Goal: Task Accomplishment & Management: Use online tool/utility

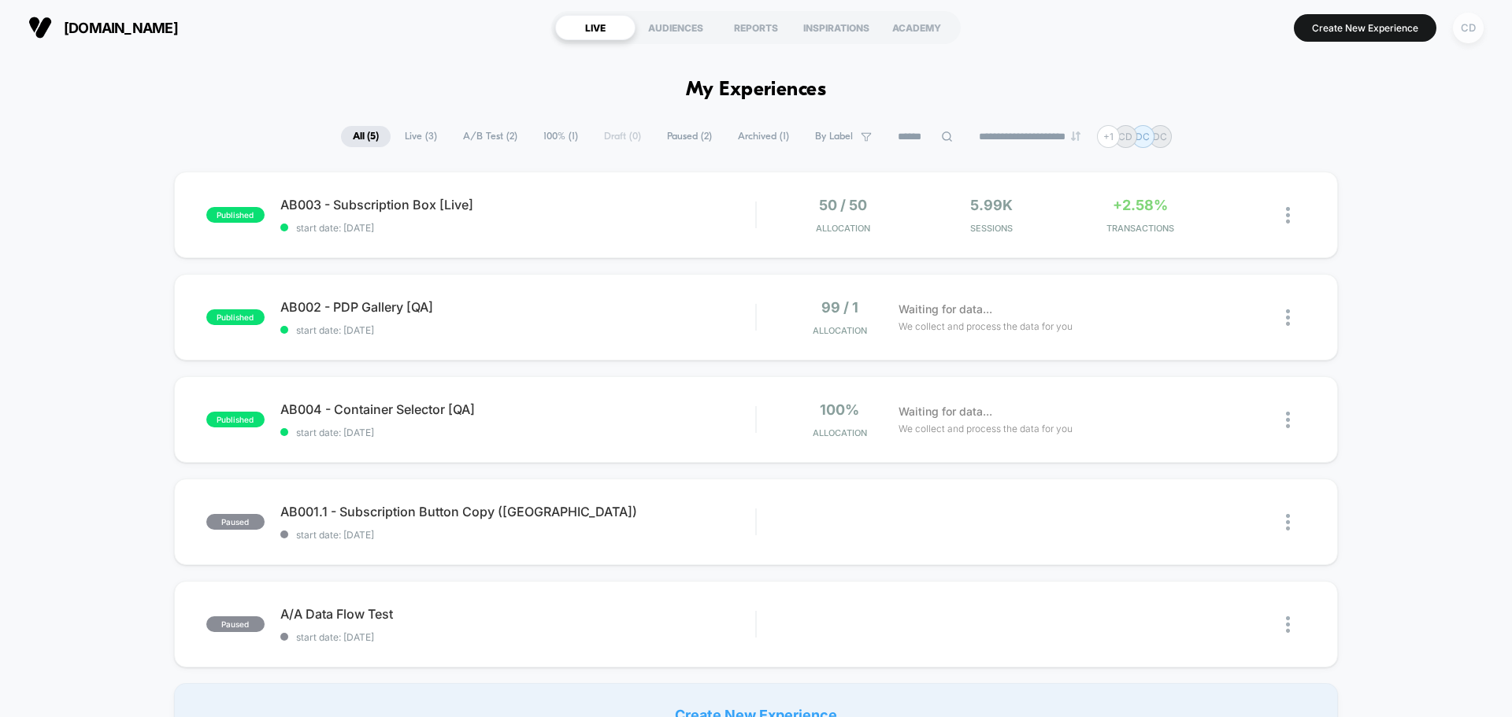
click at [1465, 29] on div "CD" at bounding box center [1468, 28] width 31 height 31
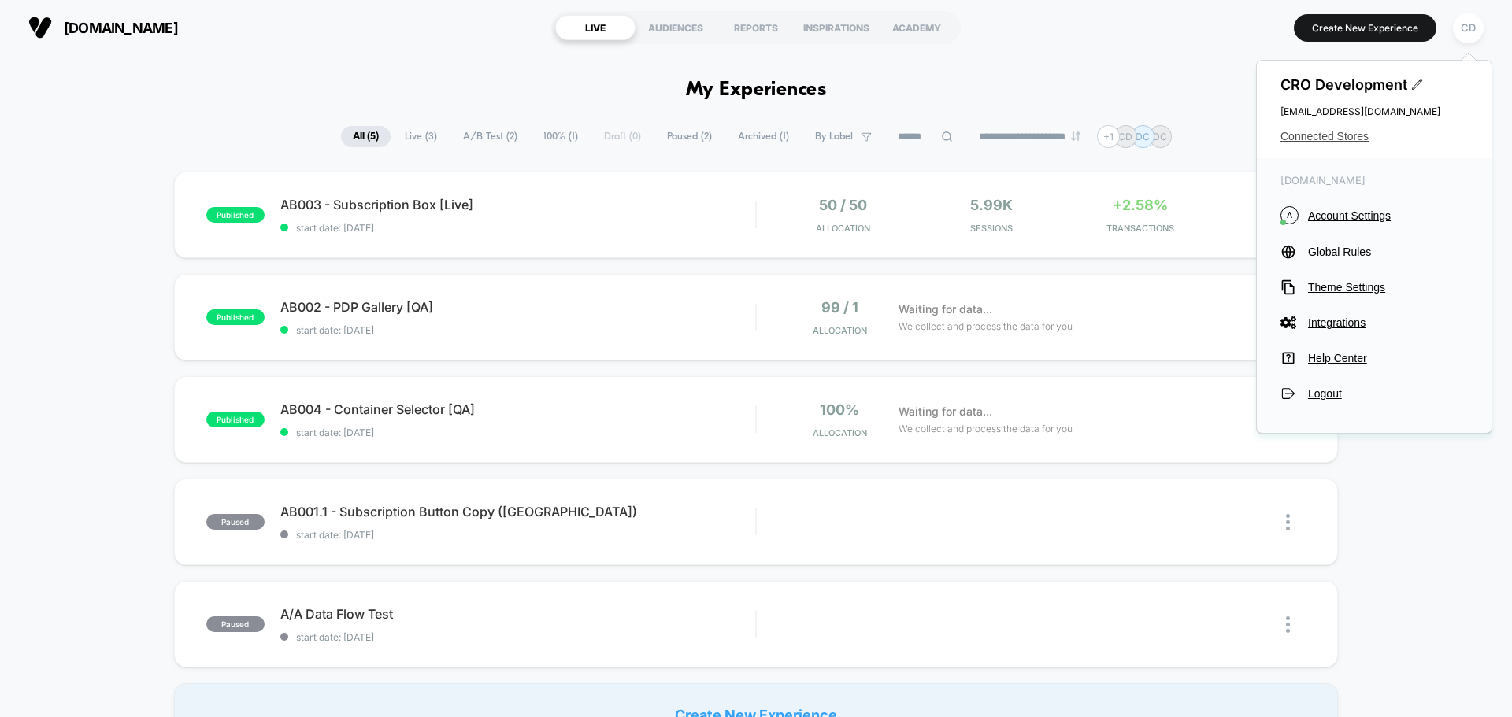
click at [1340, 132] on span "Connected Stores" at bounding box center [1374, 136] width 187 height 13
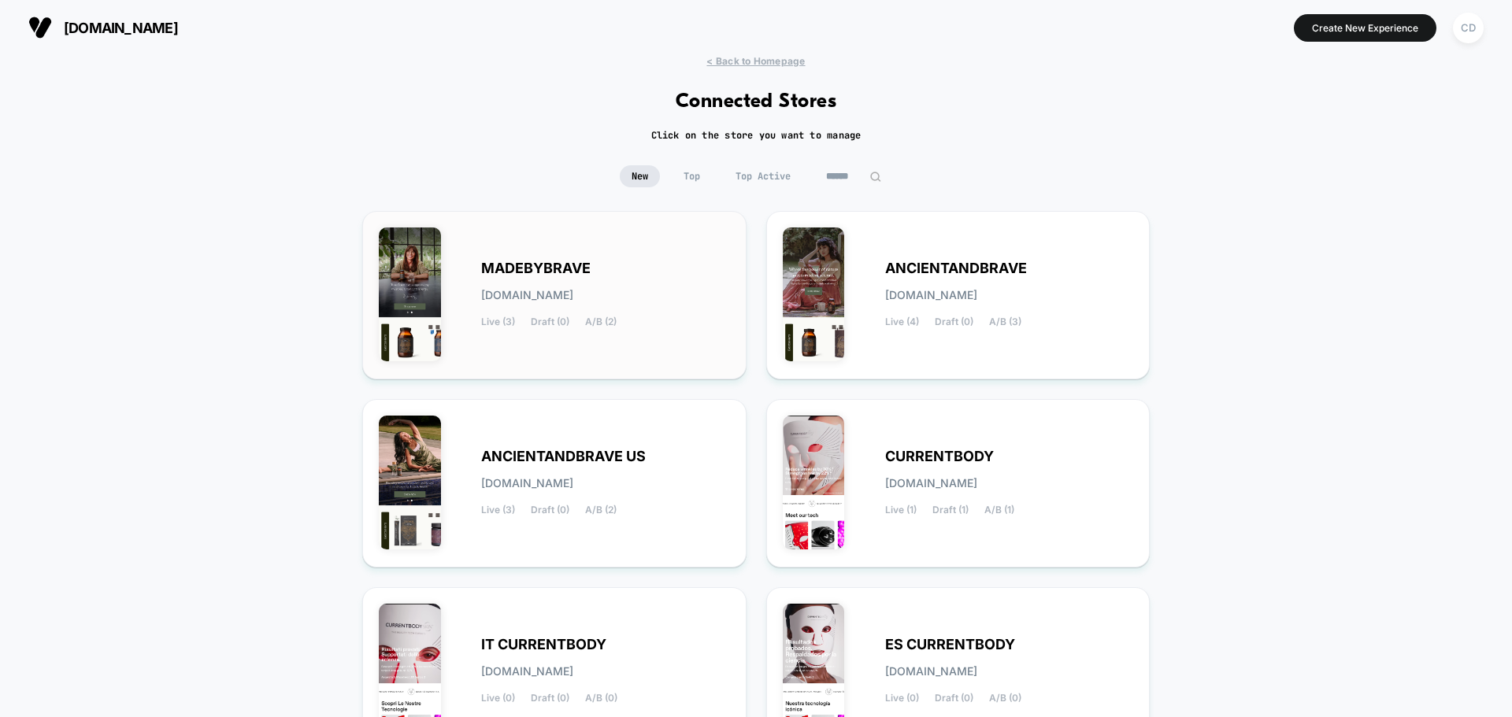
click at [591, 258] on div "MADEBYBRAVE [DOMAIN_NAME] Live (3) Draft (0) A/B (2)" at bounding box center [554, 295] width 351 height 135
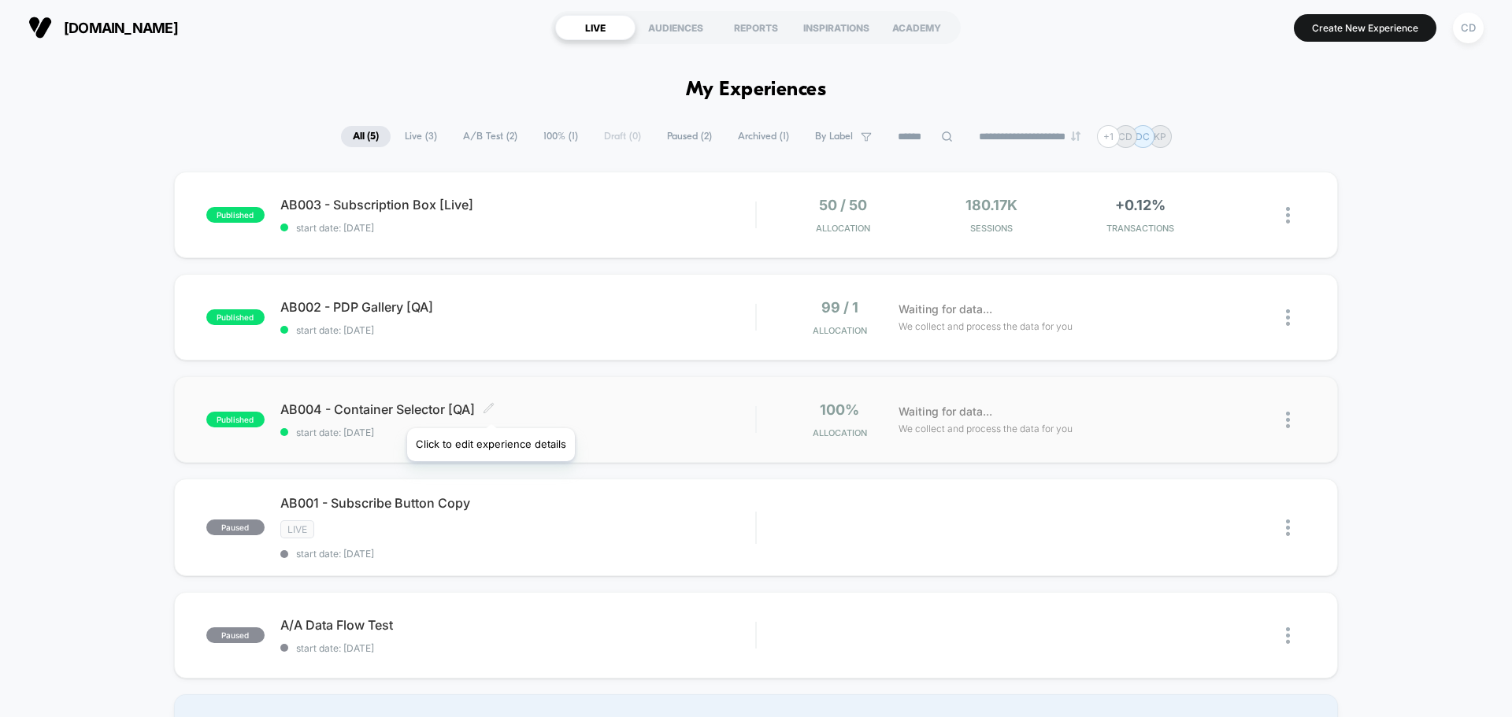
click at [490, 409] on icon at bounding box center [488, 407] width 9 height 9
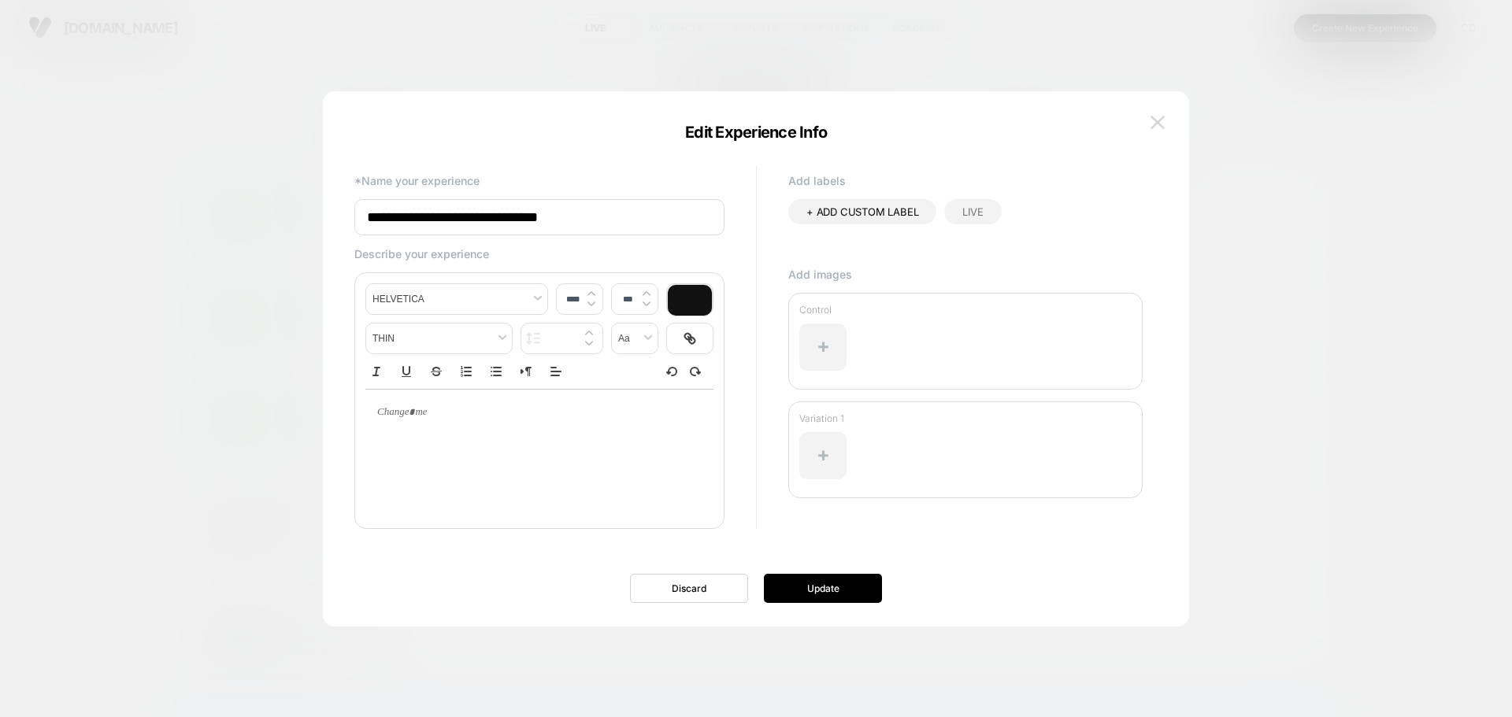
click at [1155, 120] on img at bounding box center [1158, 122] width 14 height 13
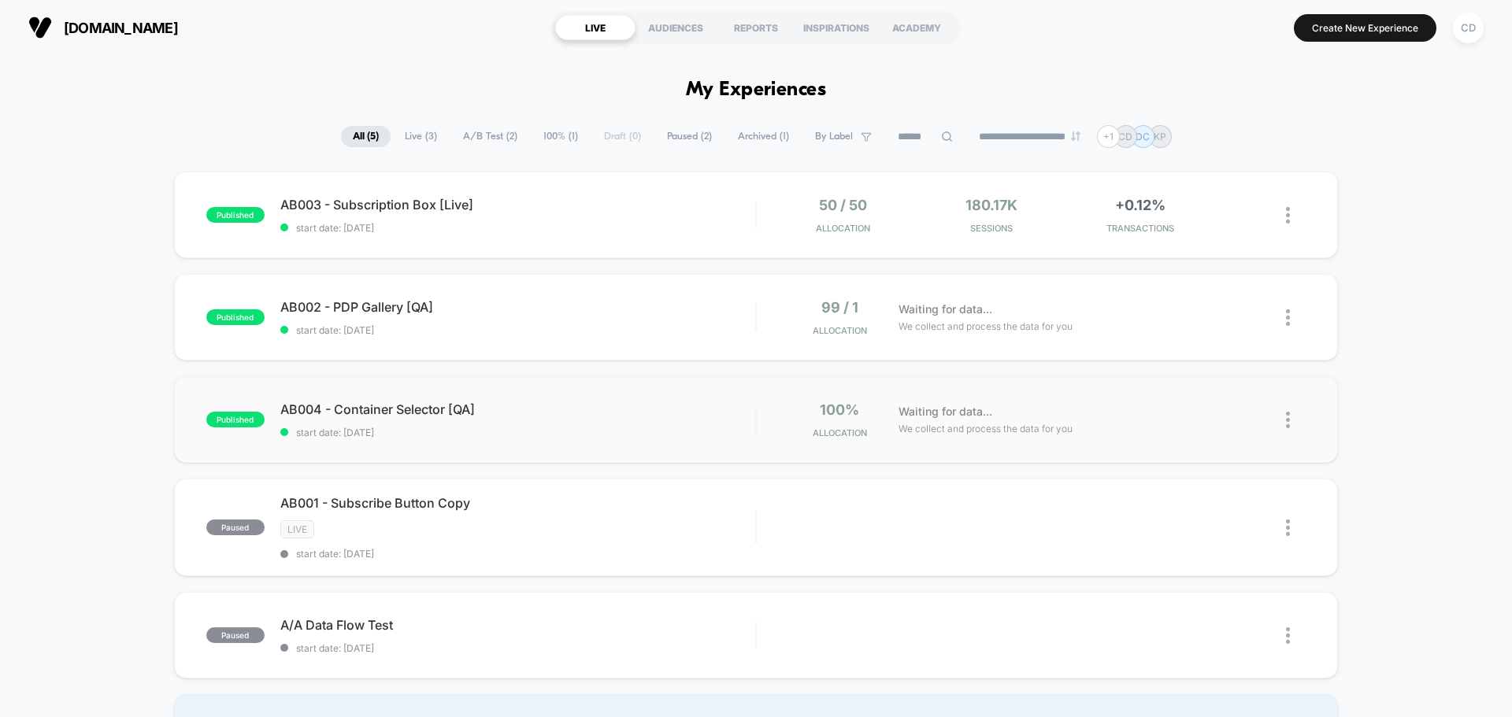
click at [410, 400] on div "published AB004 - Container Selector [QA] start date: [DATE] 100% Allocation Wa…" at bounding box center [756, 419] width 1164 height 87
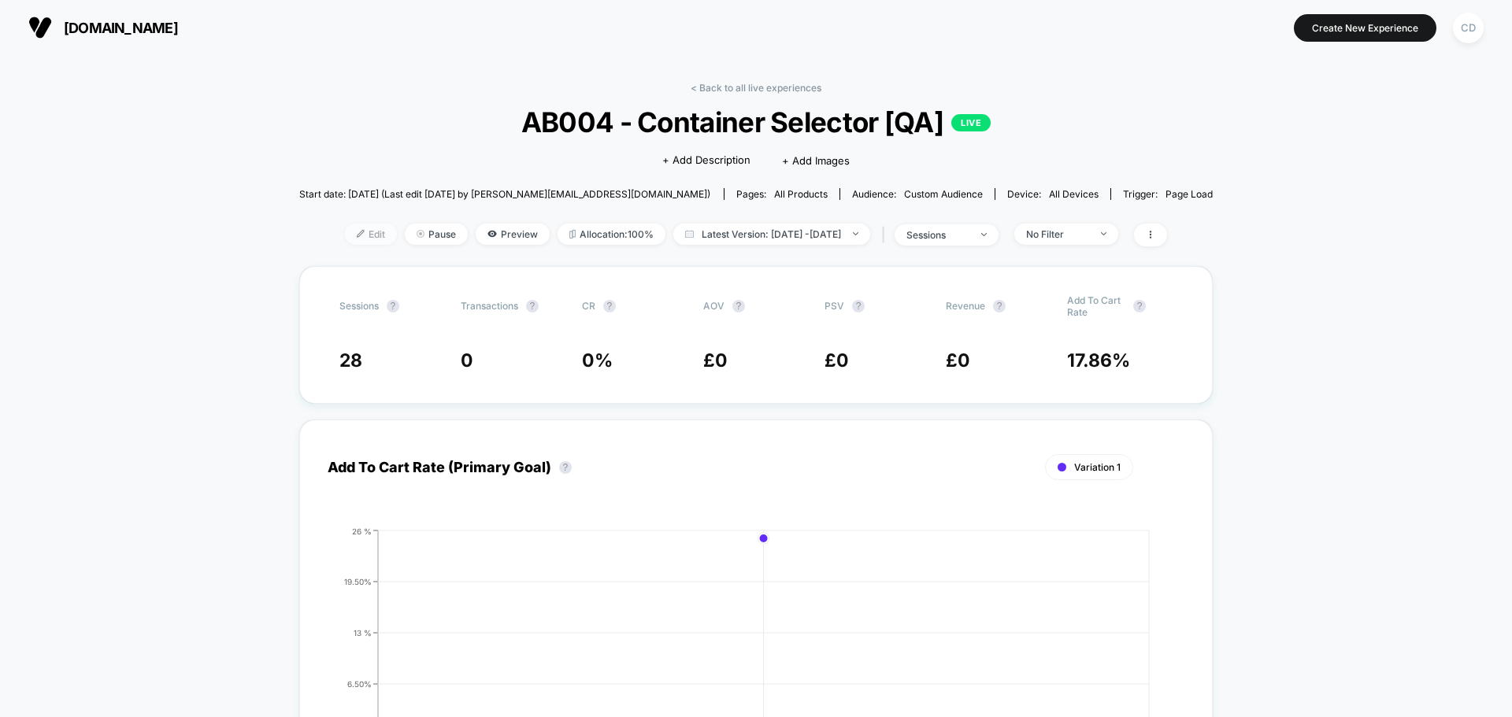
click at [348, 229] on span "Edit" at bounding box center [371, 234] width 52 height 21
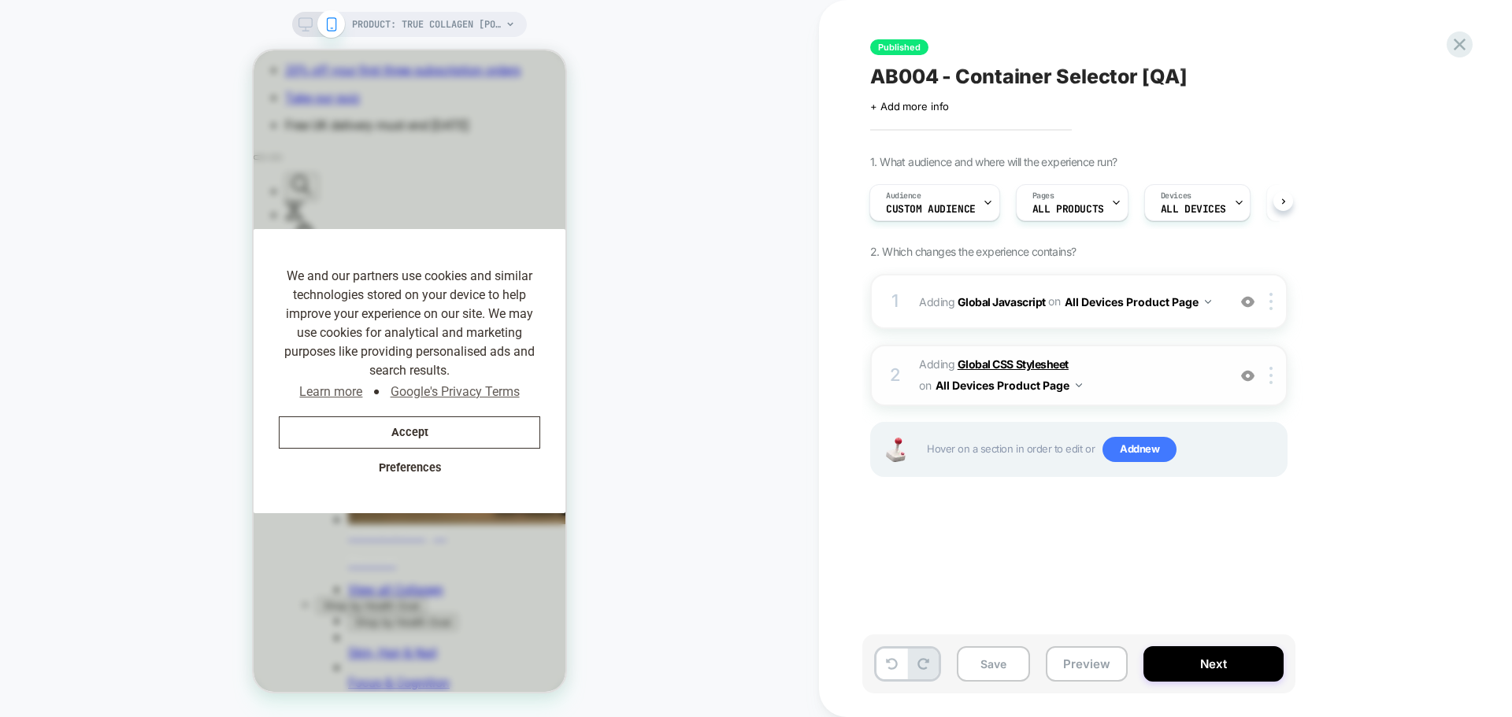
click at [1040, 365] on b "Global CSS Stylesheet" at bounding box center [1013, 364] width 111 height 13
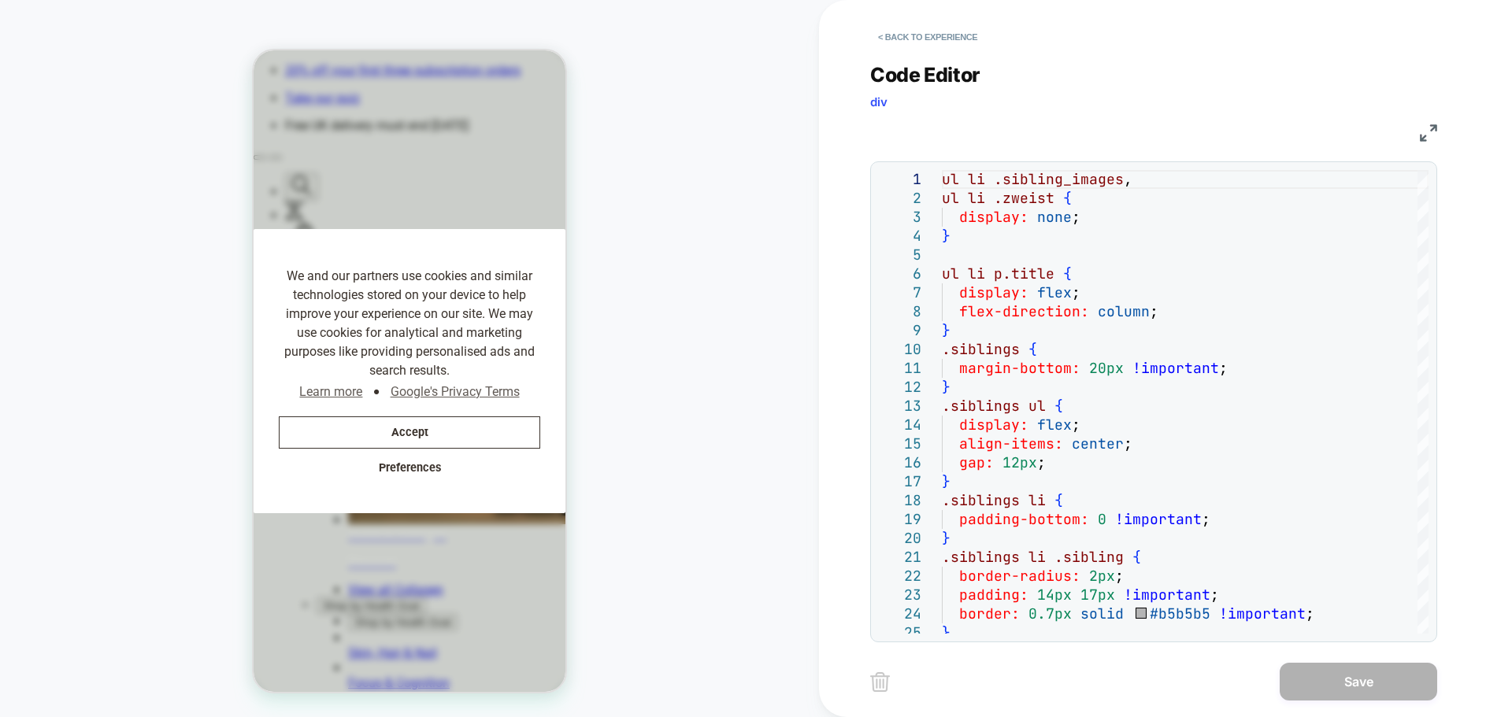
click at [1431, 128] on img at bounding box center [1428, 132] width 17 height 17
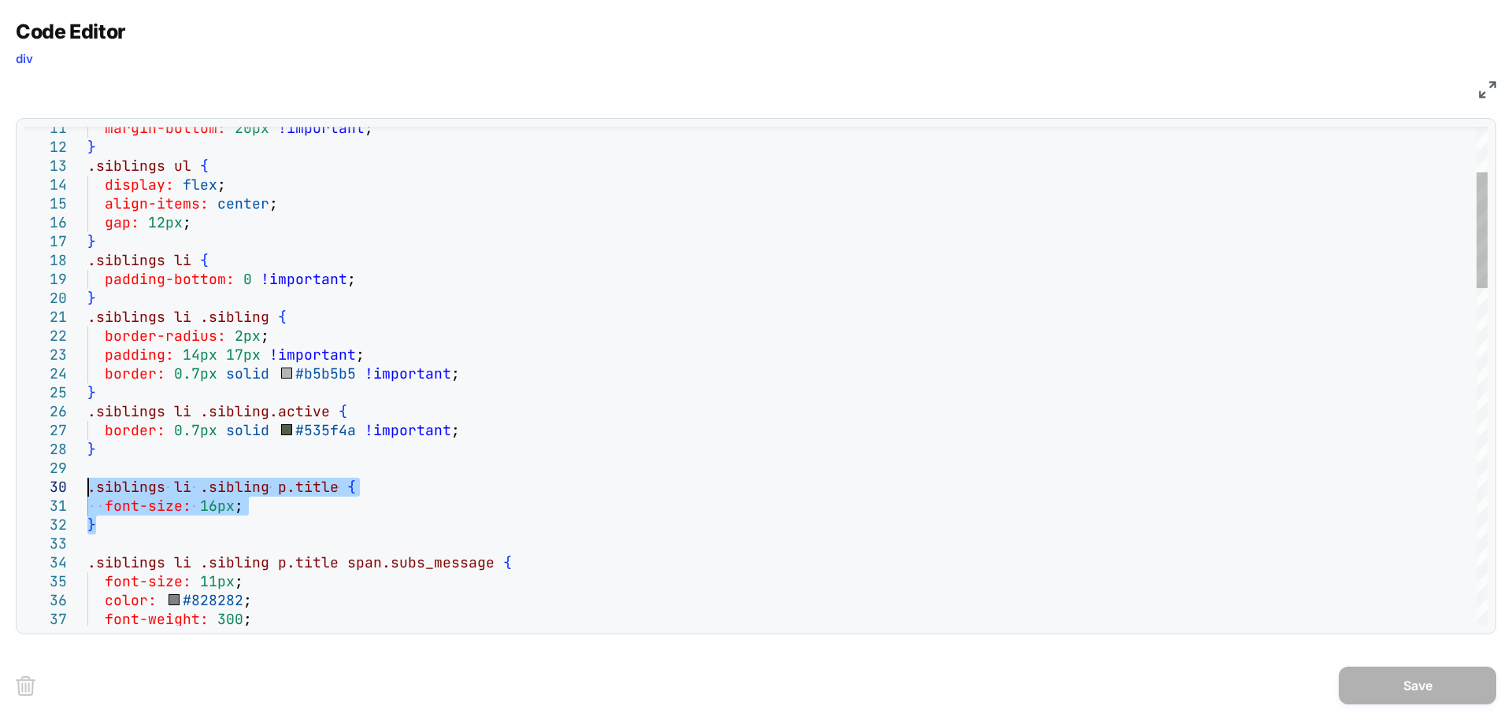
drag, startPoint x: 102, startPoint y: 521, endPoint x: 85, endPoint y: 487, distance: 38.0
type textarea "**********"
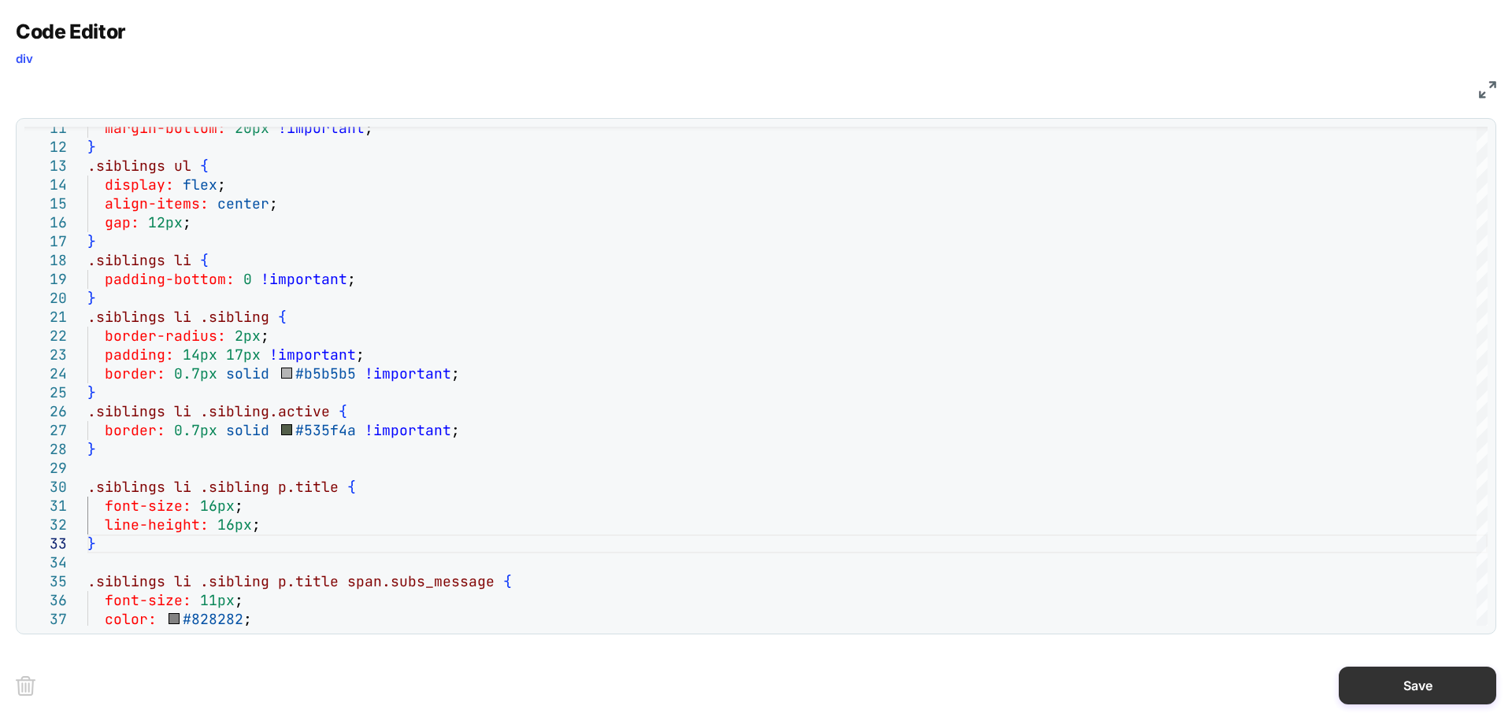
click at [1365, 684] on button "Save" at bounding box center [1418, 686] width 158 height 38
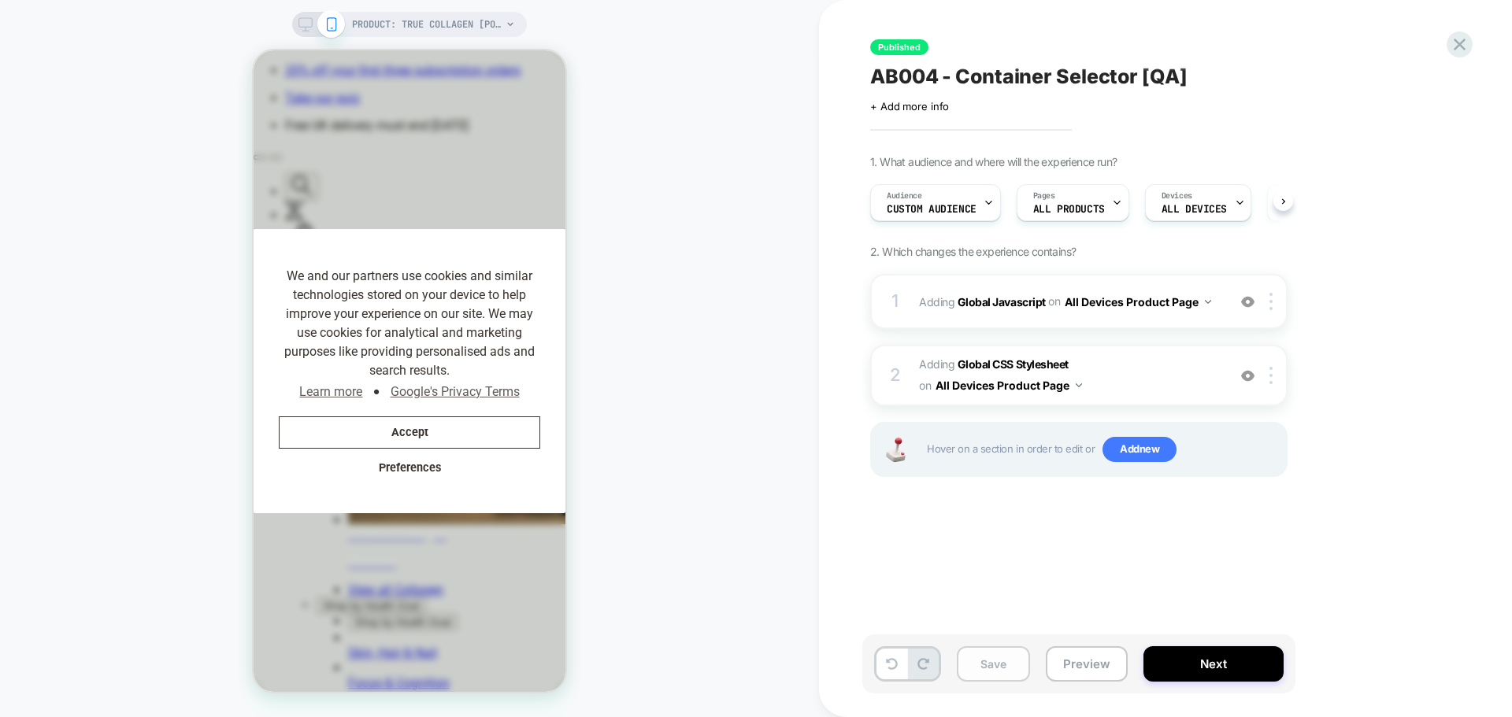
scroll to position [0, 1]
click at [993, 659] on button "Save" at bounding box center [993, 664] width 73 height 35
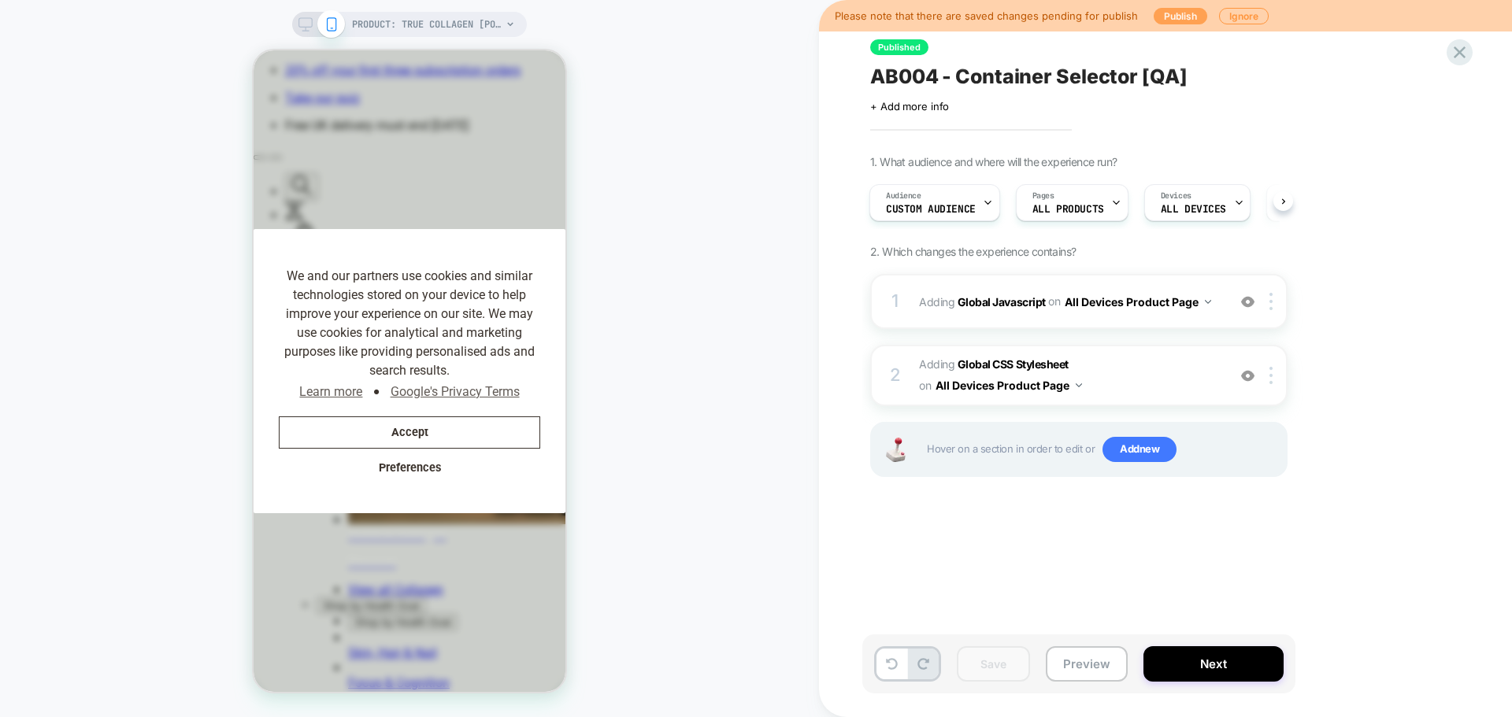
click at [1172, 13] on button "Publish" at bounding box center [1181, 16] width 54 height 17
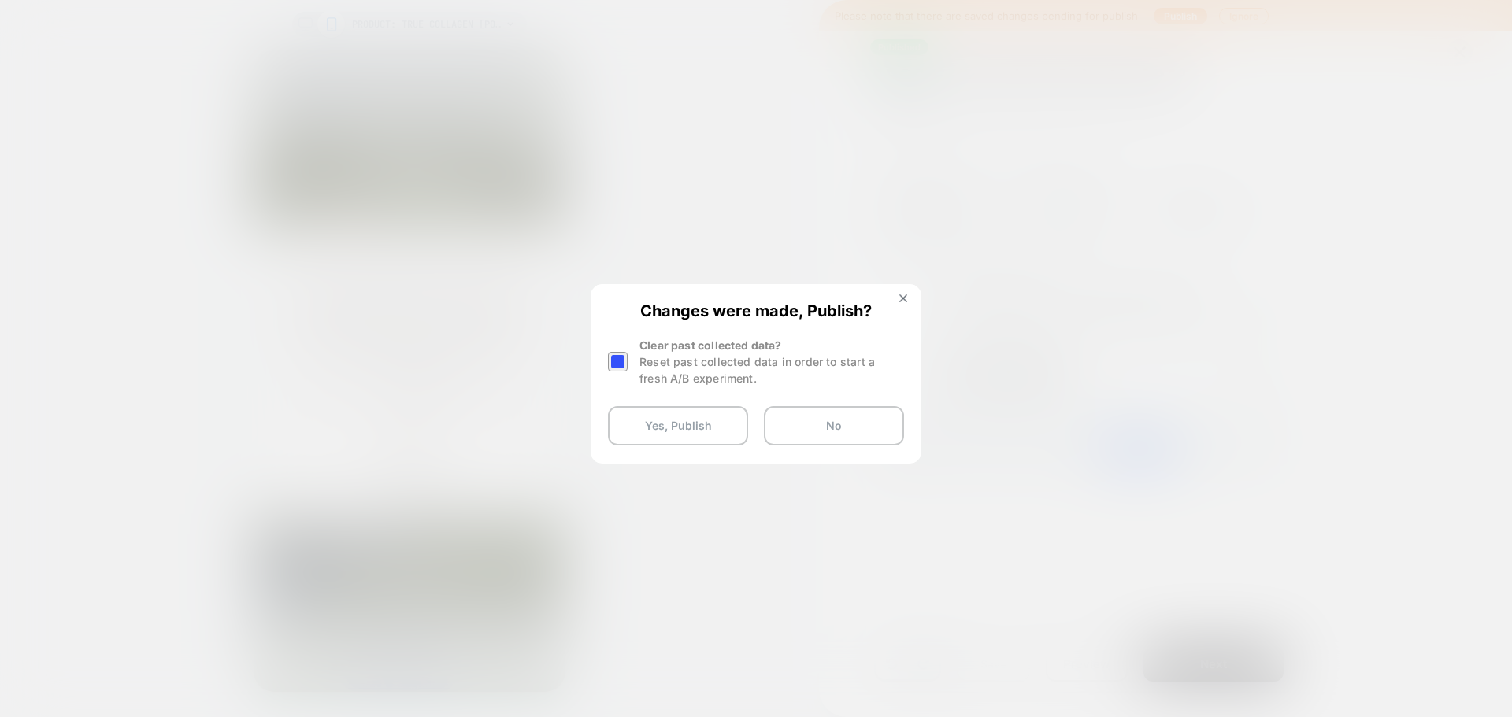
click at [617, 366] on div at bounding box center [618, 362] width 20 height 20
click at [665, 421] on button "Yes, Publish" at bounding box center [678, 425] width 140 height 39
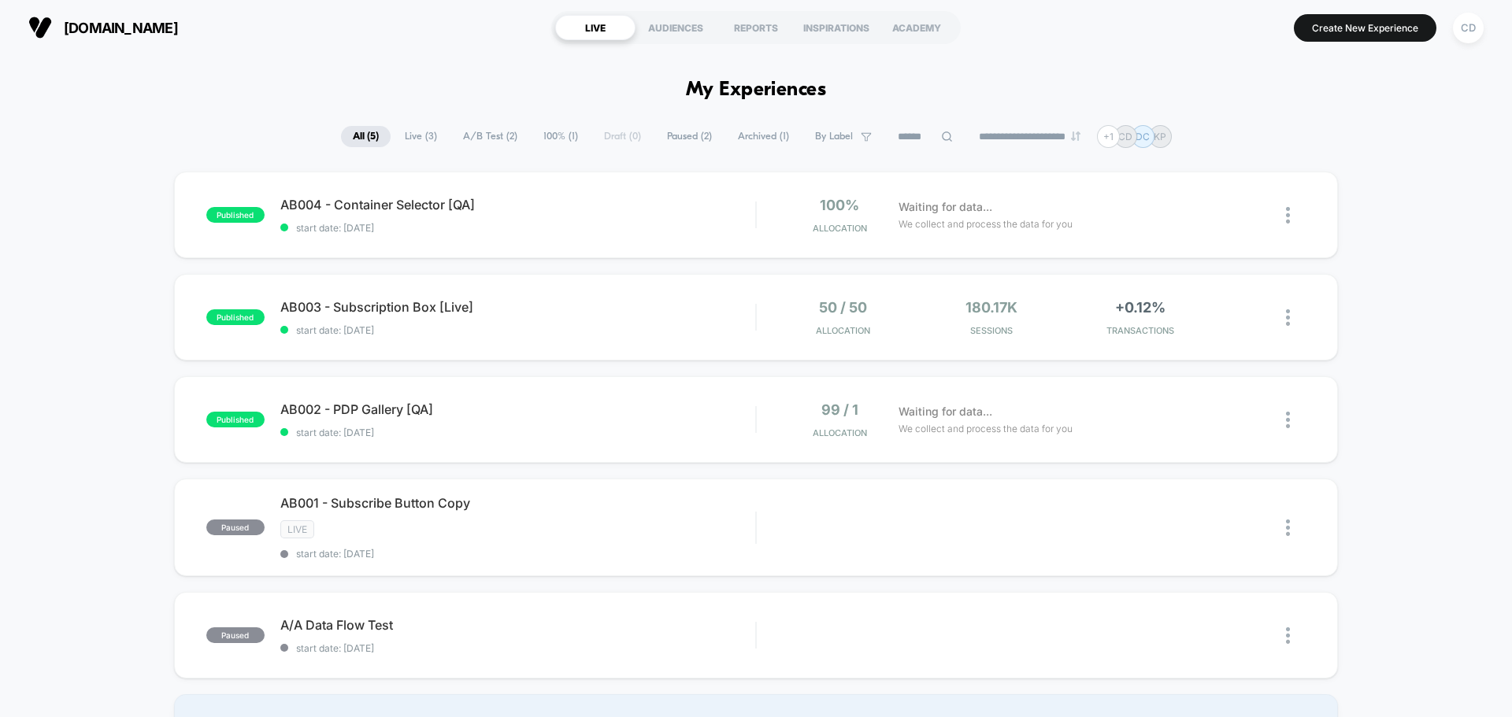
click at [1473, 29] on div "CD" at bounding box center [1468, 28] width 31 height 31
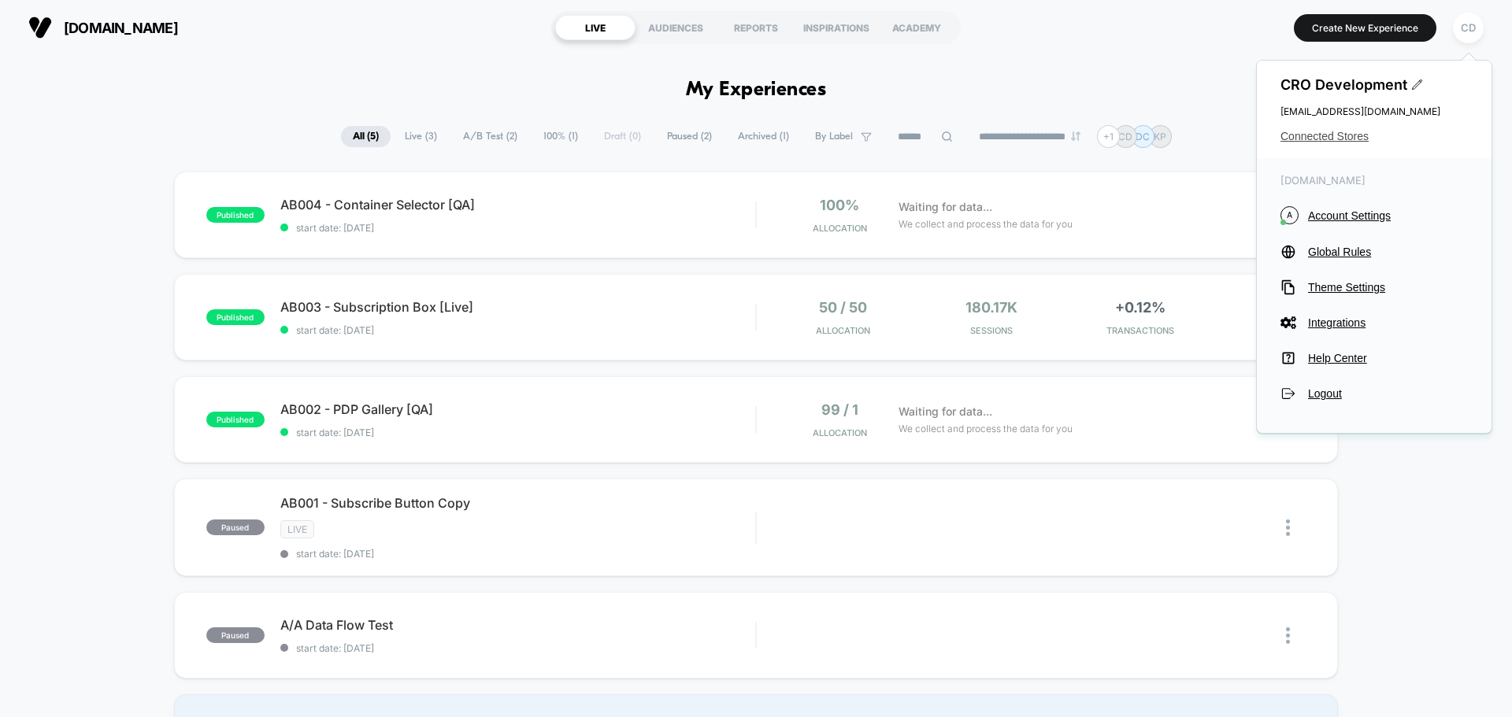
click at [1355, 134] on span "Connected Stores" at bounding box center [1374, 136] width 187 height 13
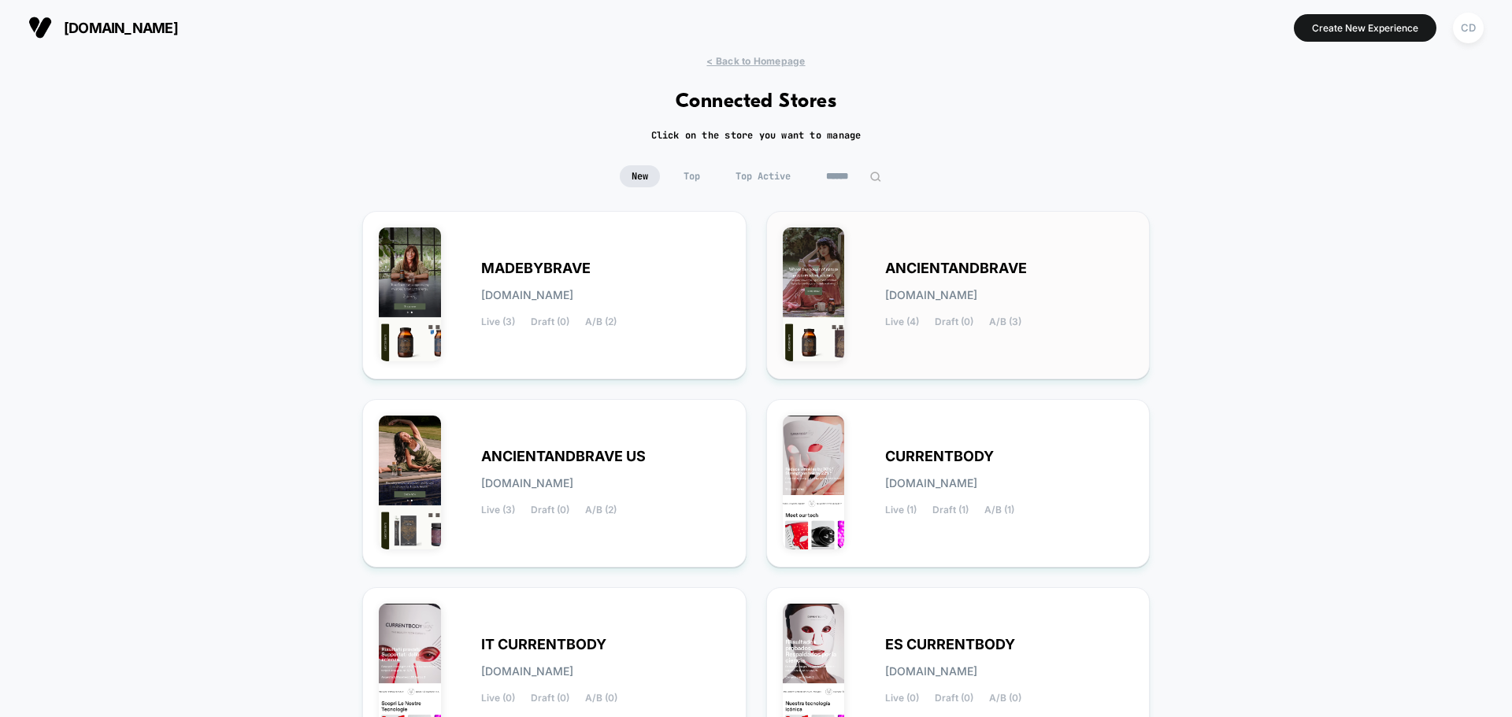
click at [941, 266] on span "ANCIENTANDBRAVE" at bounding box center [956, 268] width 142 height 11
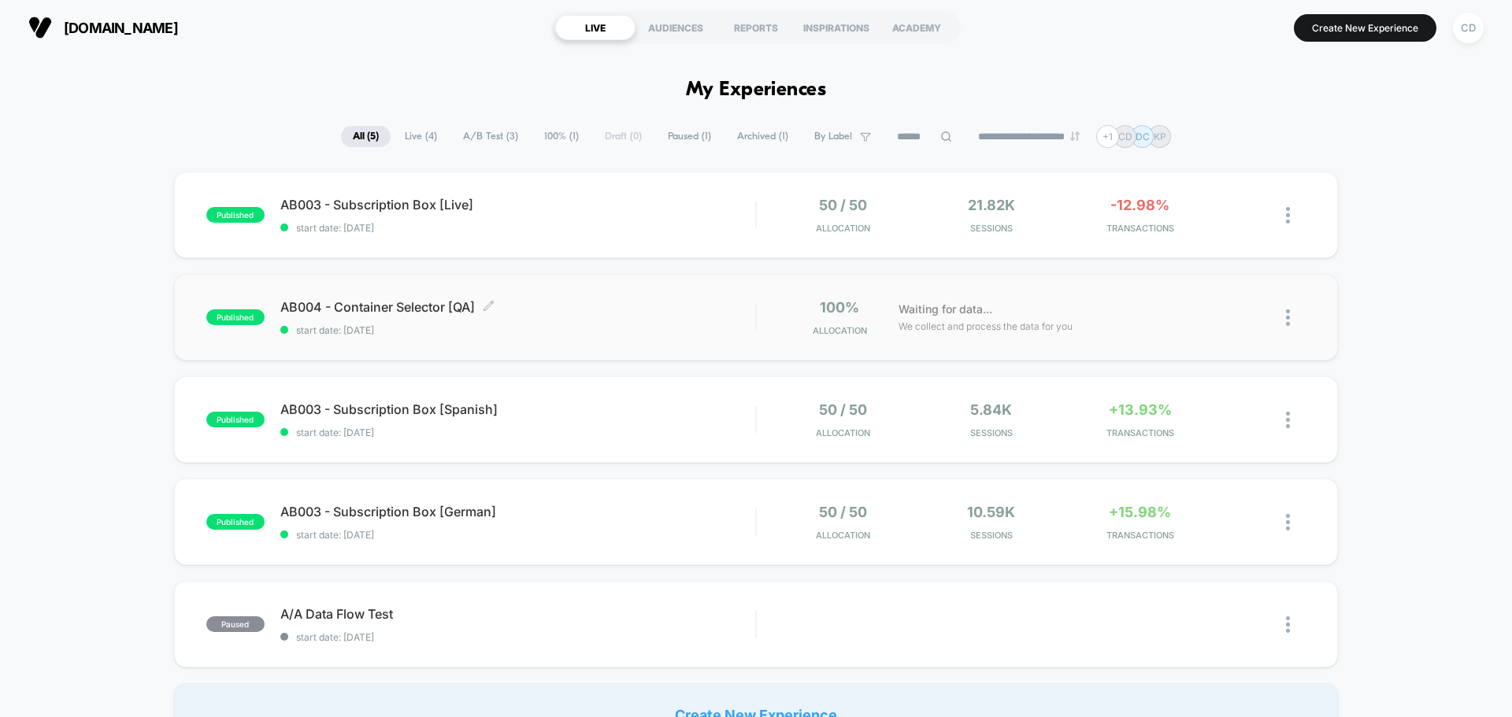
click at [354, 309] on span "AB004 - Container Selector [QA] Click to edit experience details" at bounding box center [517, 307] width 475 height 16
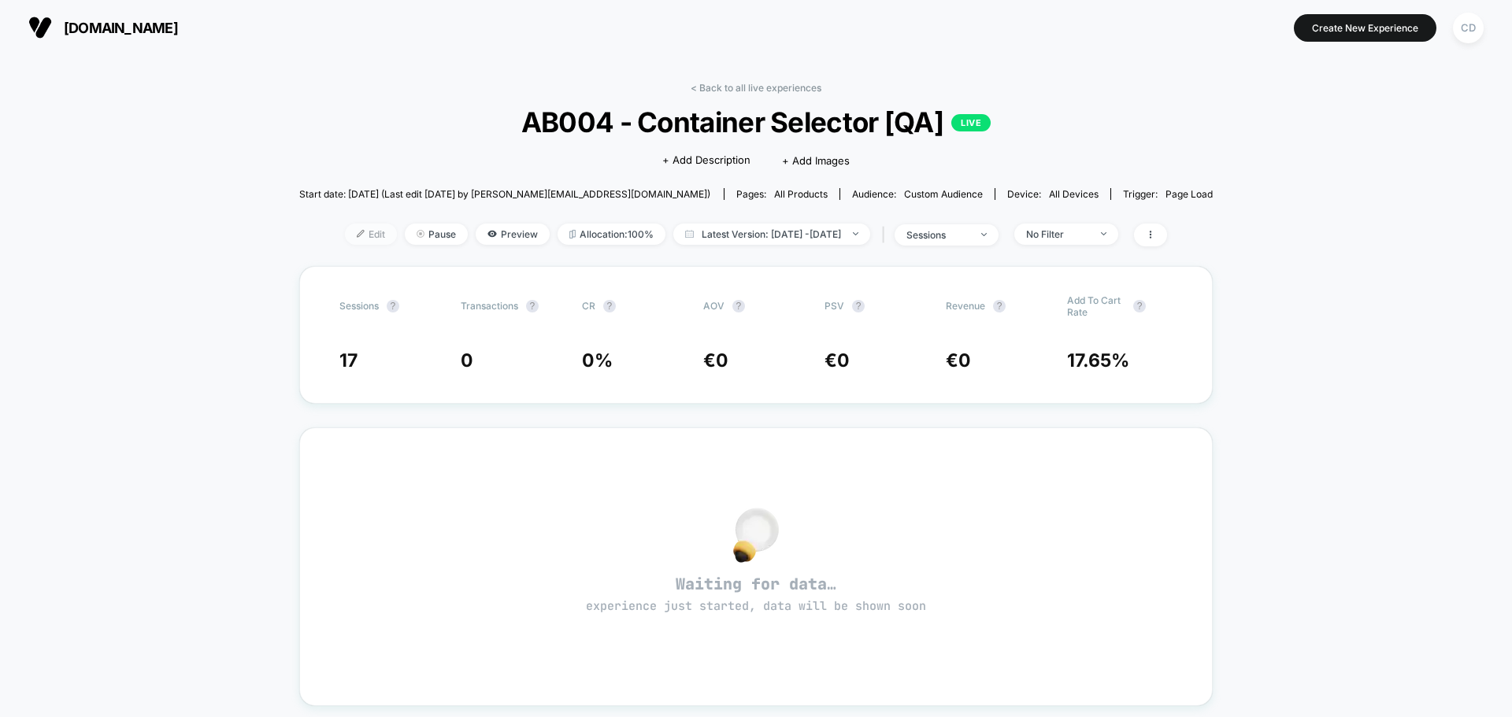
click at [354, 235] on span "Edit" at bounding box center [371, 234] width 52 height 21
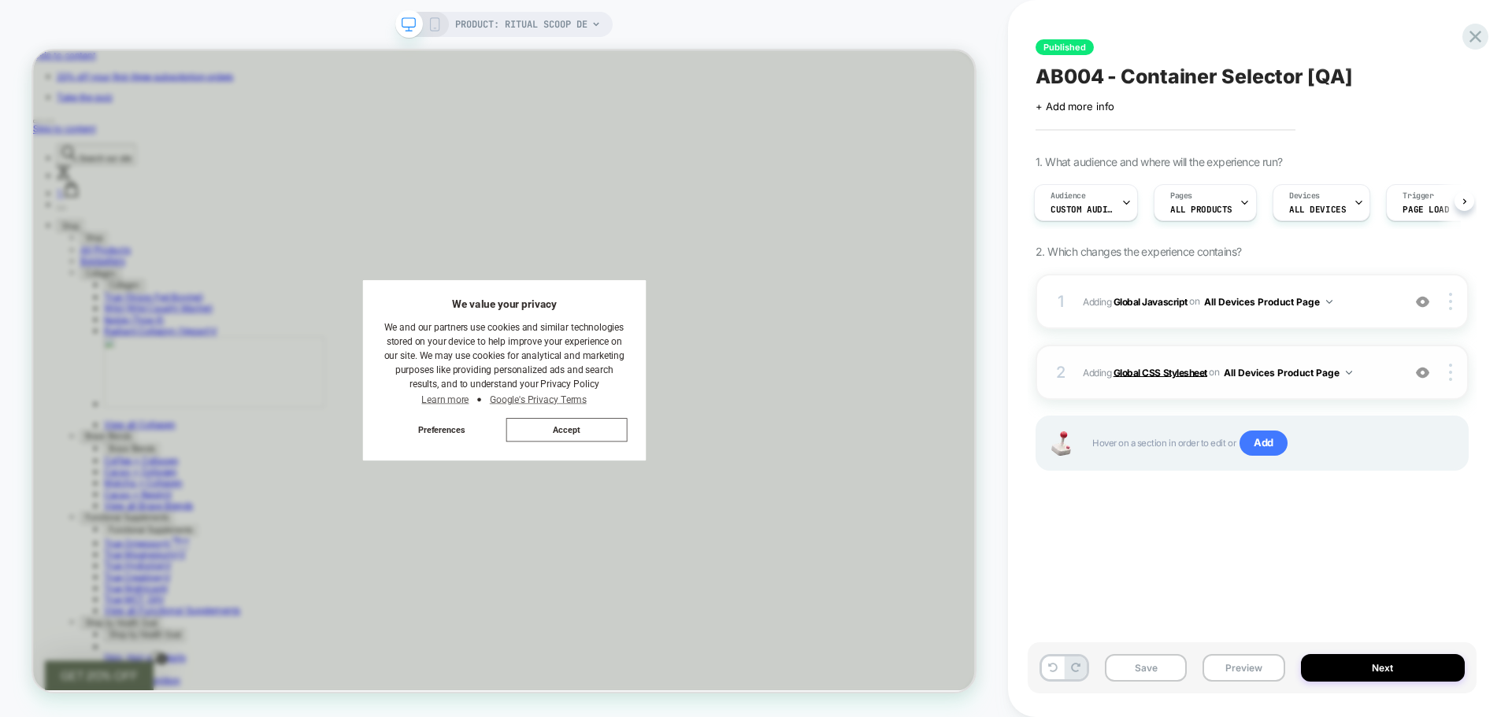
click at [1158, 373] on b "Global CSS Stylesheet" at bounding box center [1161, 372] width 94 height 12
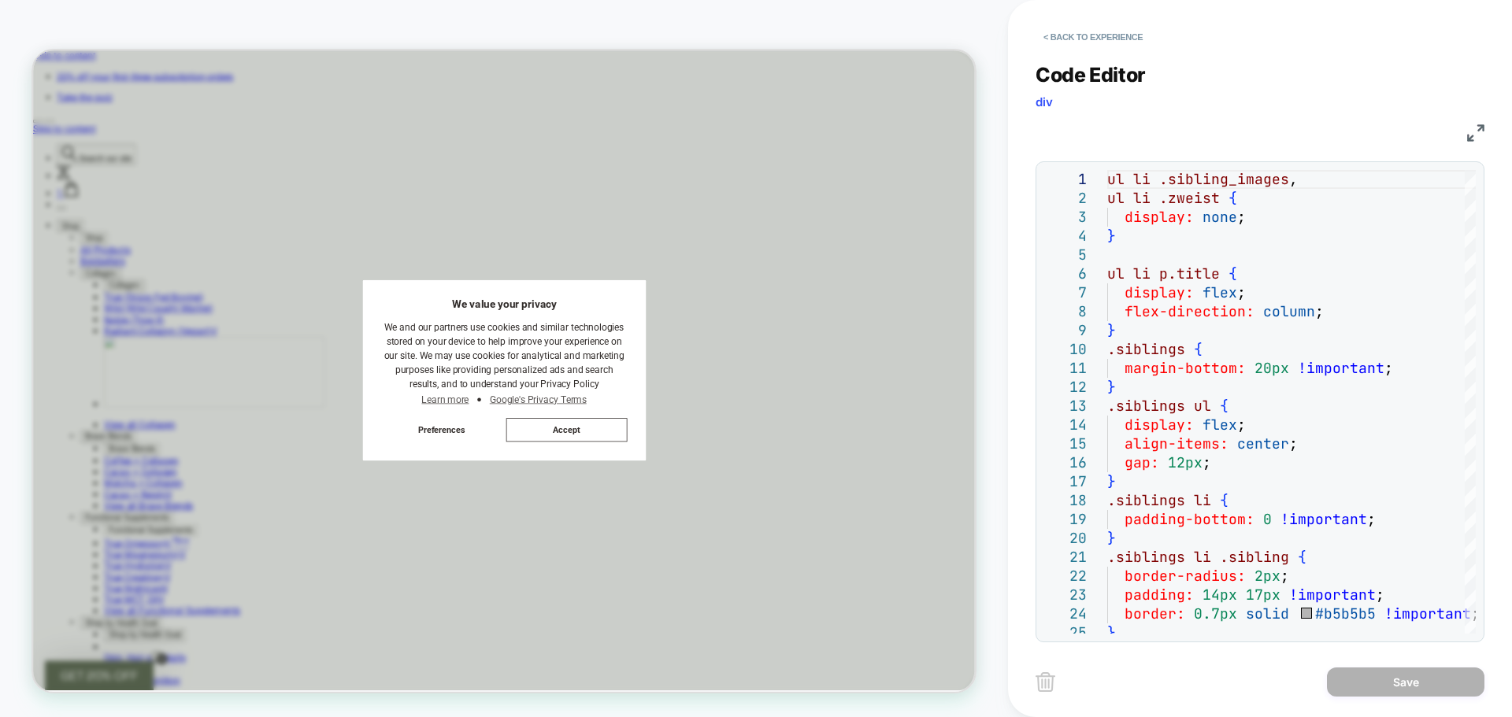
click at [1476, 131] on img at bounding box center [1475, 132] width 17 height 17
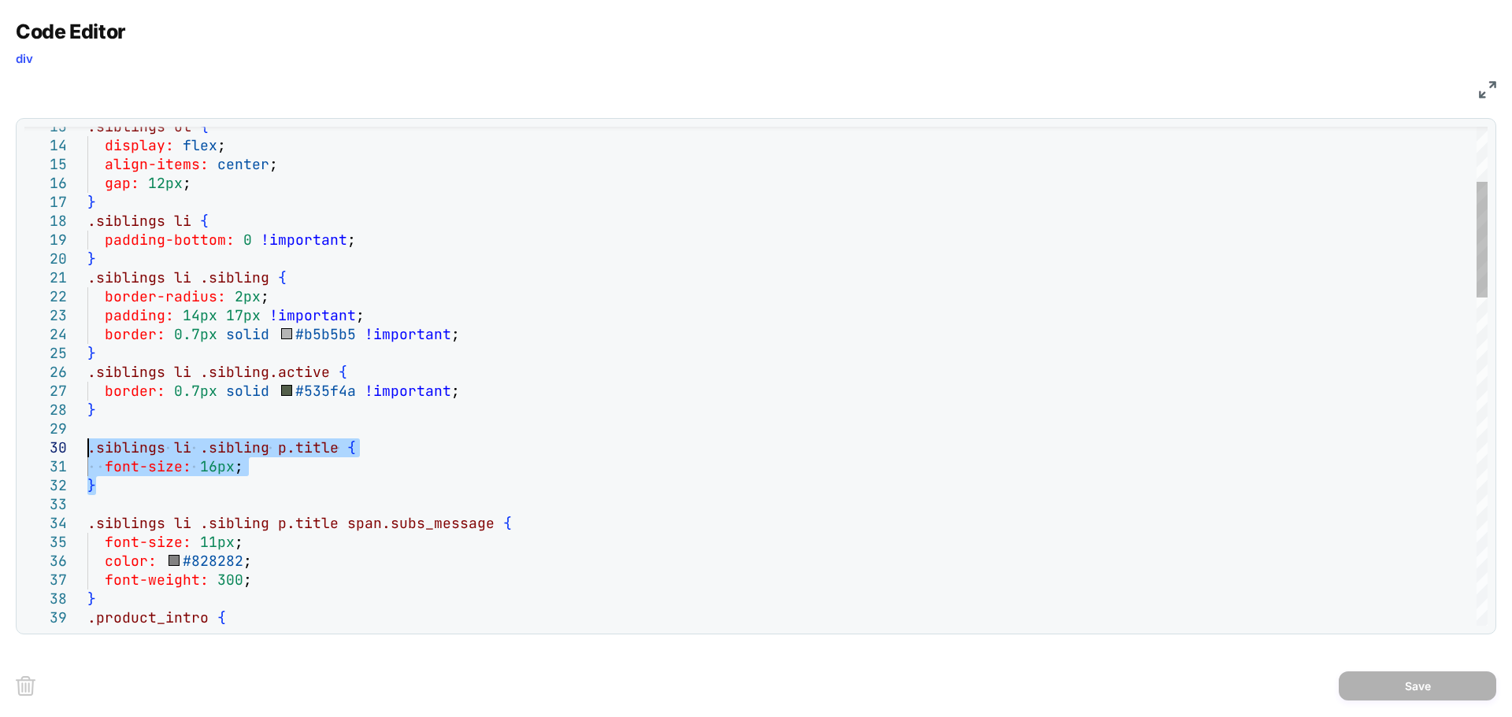
drag, startPoint x: 104, startPoint y: 493, endPoint x: 87, endPoint y: 454, distance: 42.3
type textarea "**********"
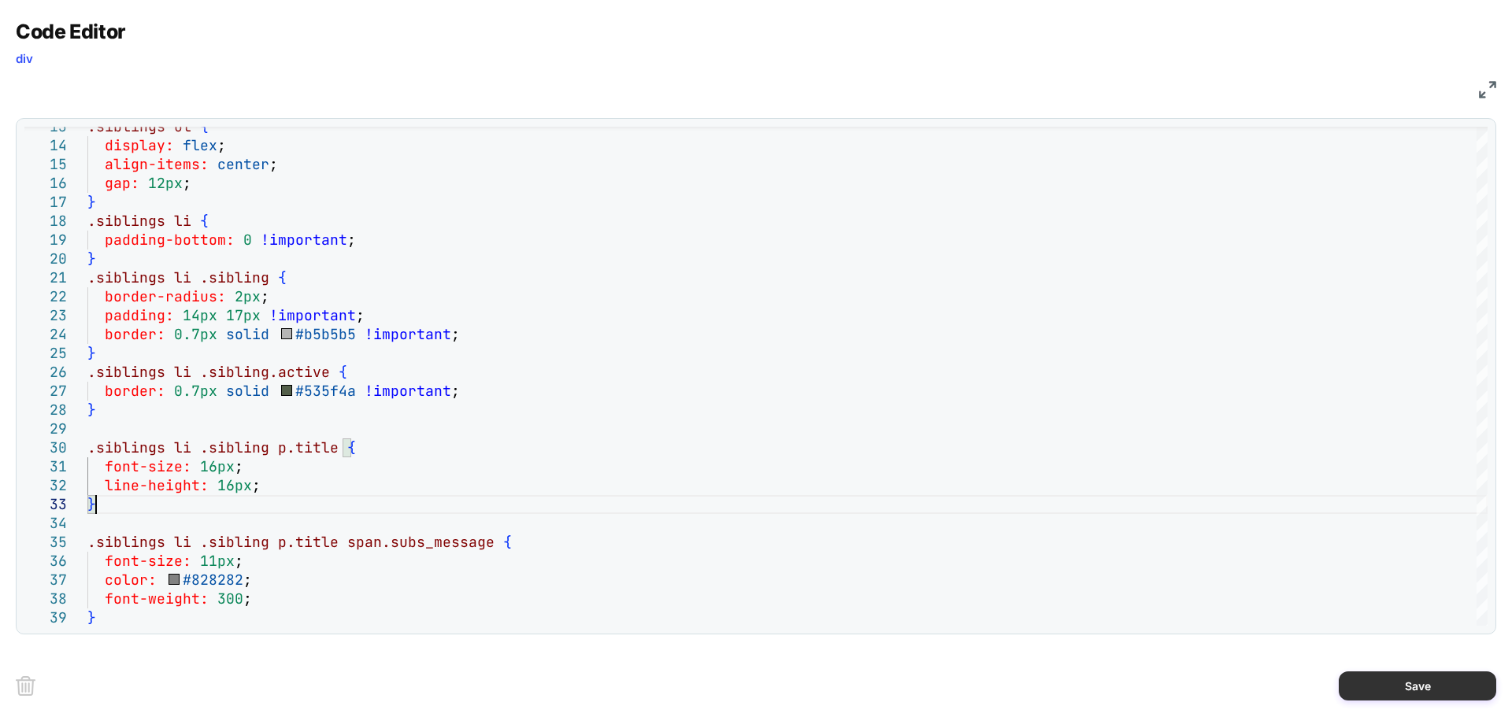
click at [1387, 690] on button "Save" at bounding box center [1418, 686] width 158 height 29
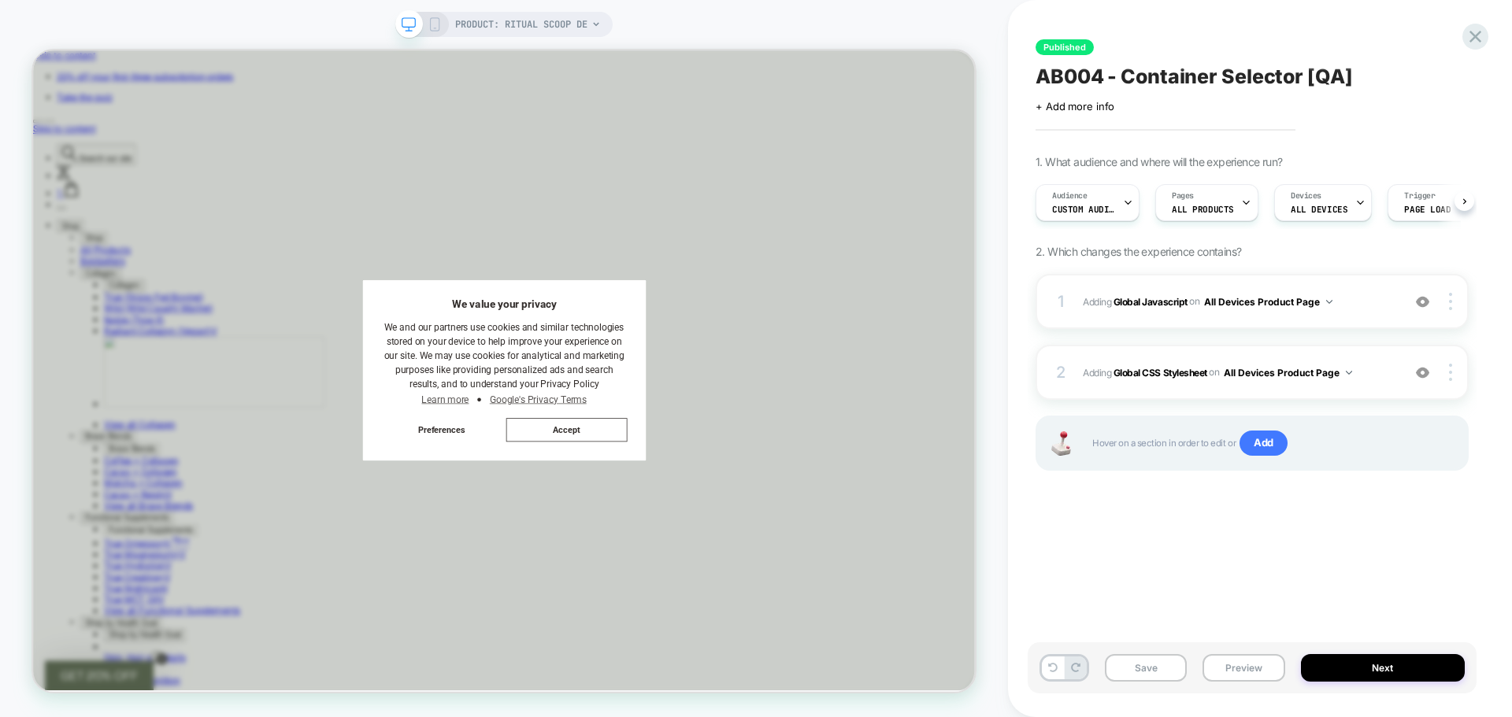
scroll to position [0, 1]
click at [1147, 670] on button "Save" at bounding box center [1146, 668] width 82 height 28
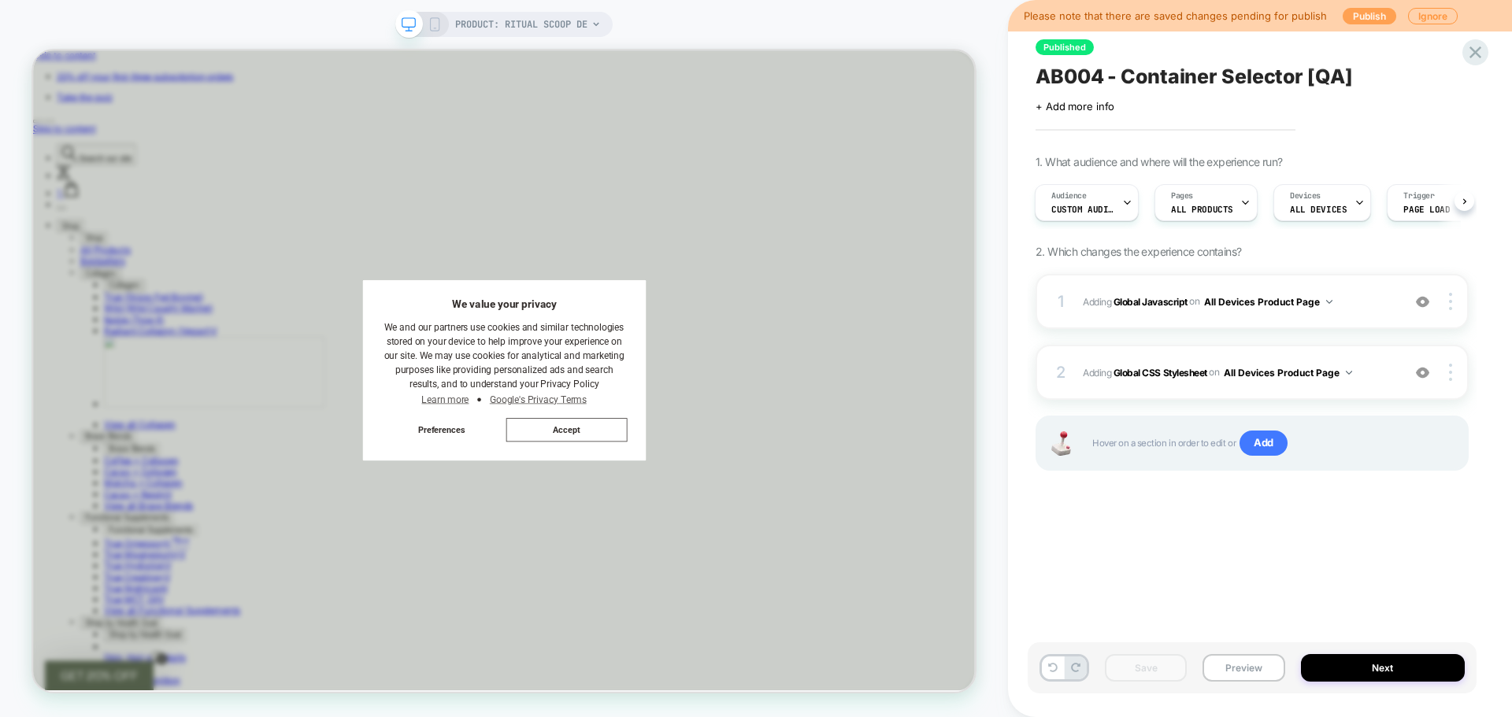
click at [1359, 13] on button "Publish" at bounding box center [1370, 16] width 54 height 17
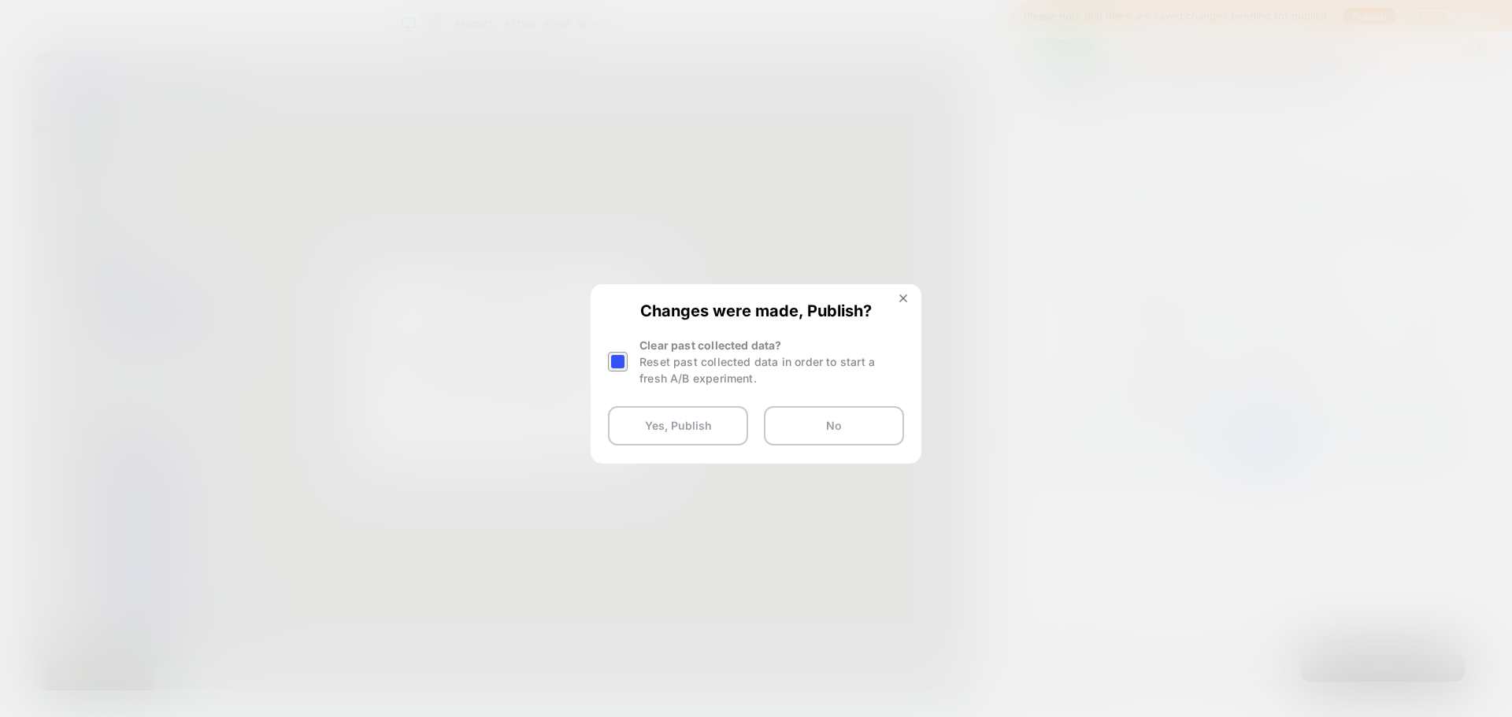
click at [618, 363] on div at bounding box center [618, 362] width 20 height 20
click at [680, 443] on button "Yes, Publish" at bounding box center [678, 425] width 140 height 39
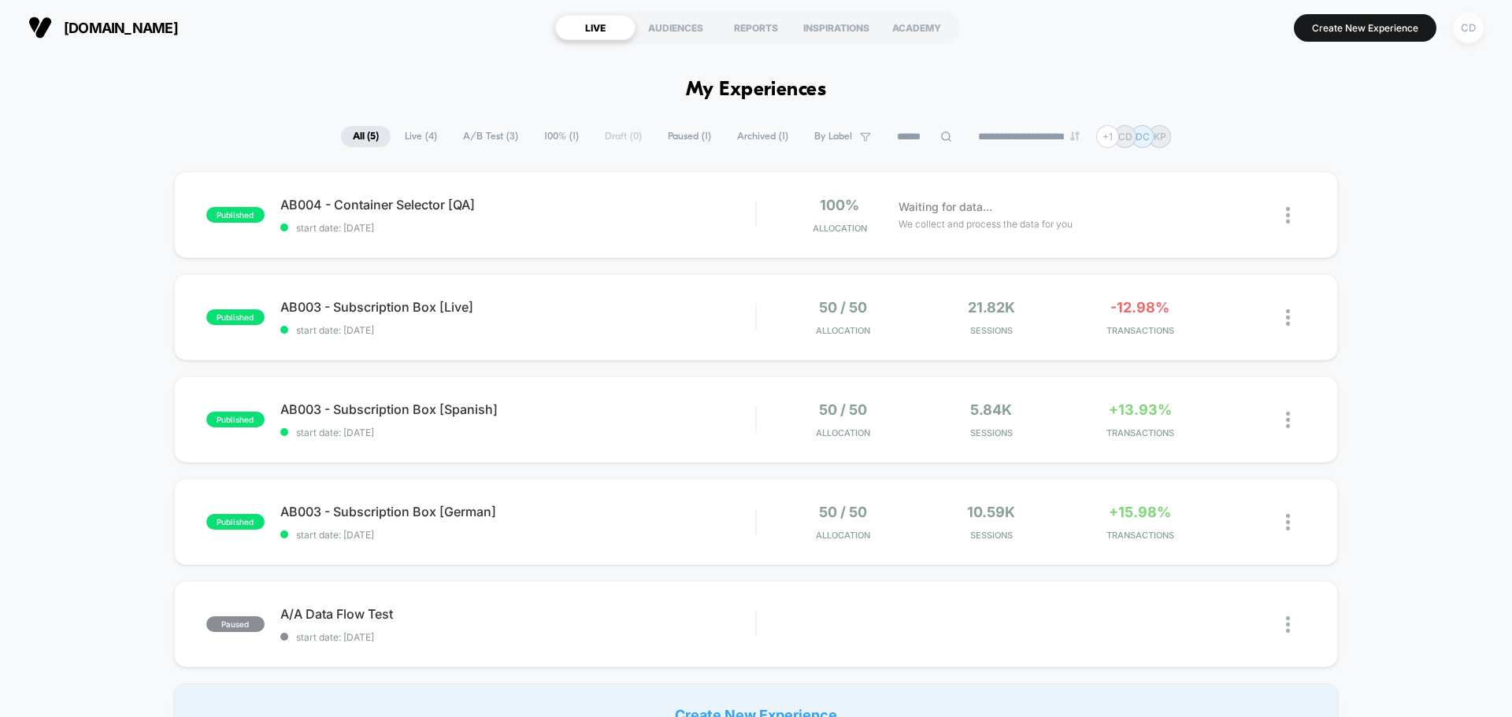
click at [1462, 31] on div "CD" at bounding box center [1468, 28] width 31 height 31
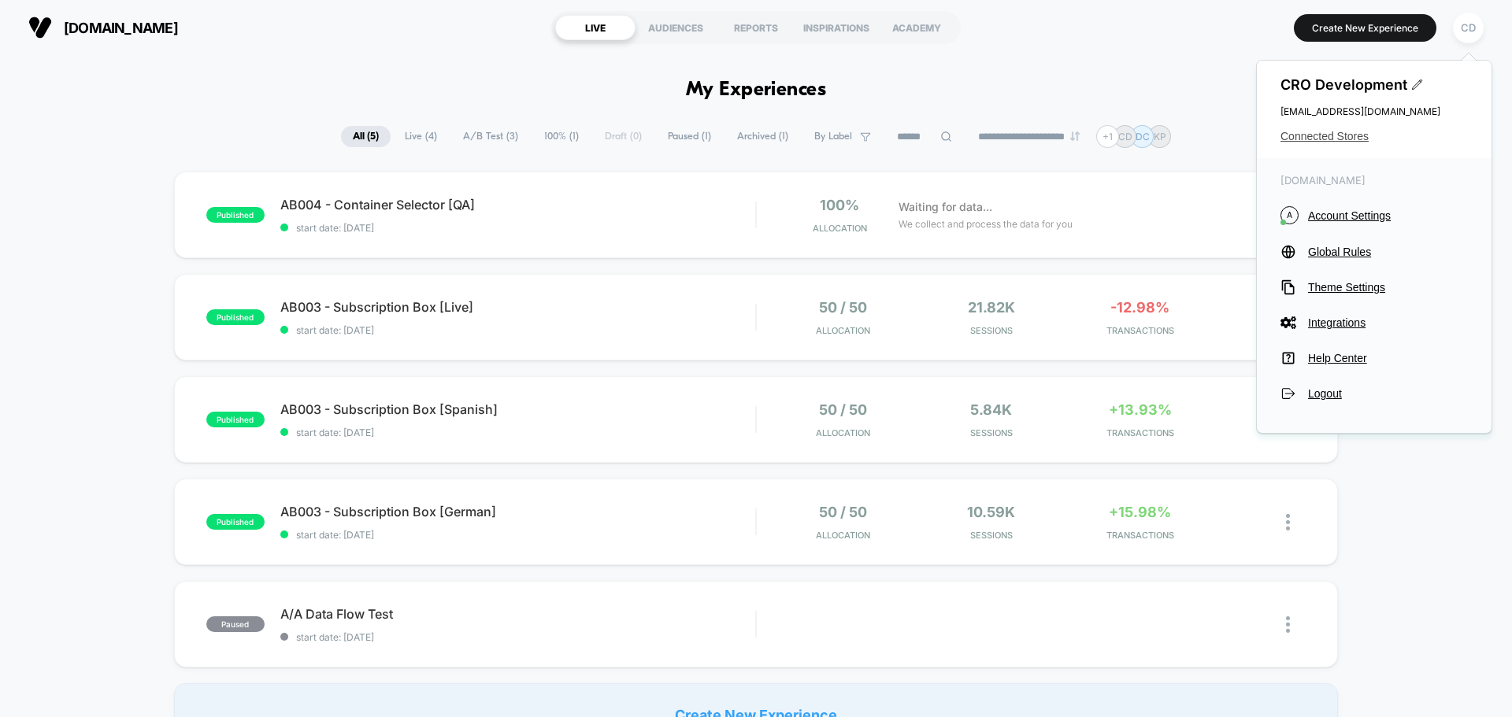
click at [1327, 134] on span "Connected Stores" at bounding box center [1374, 136] width 187 height 13
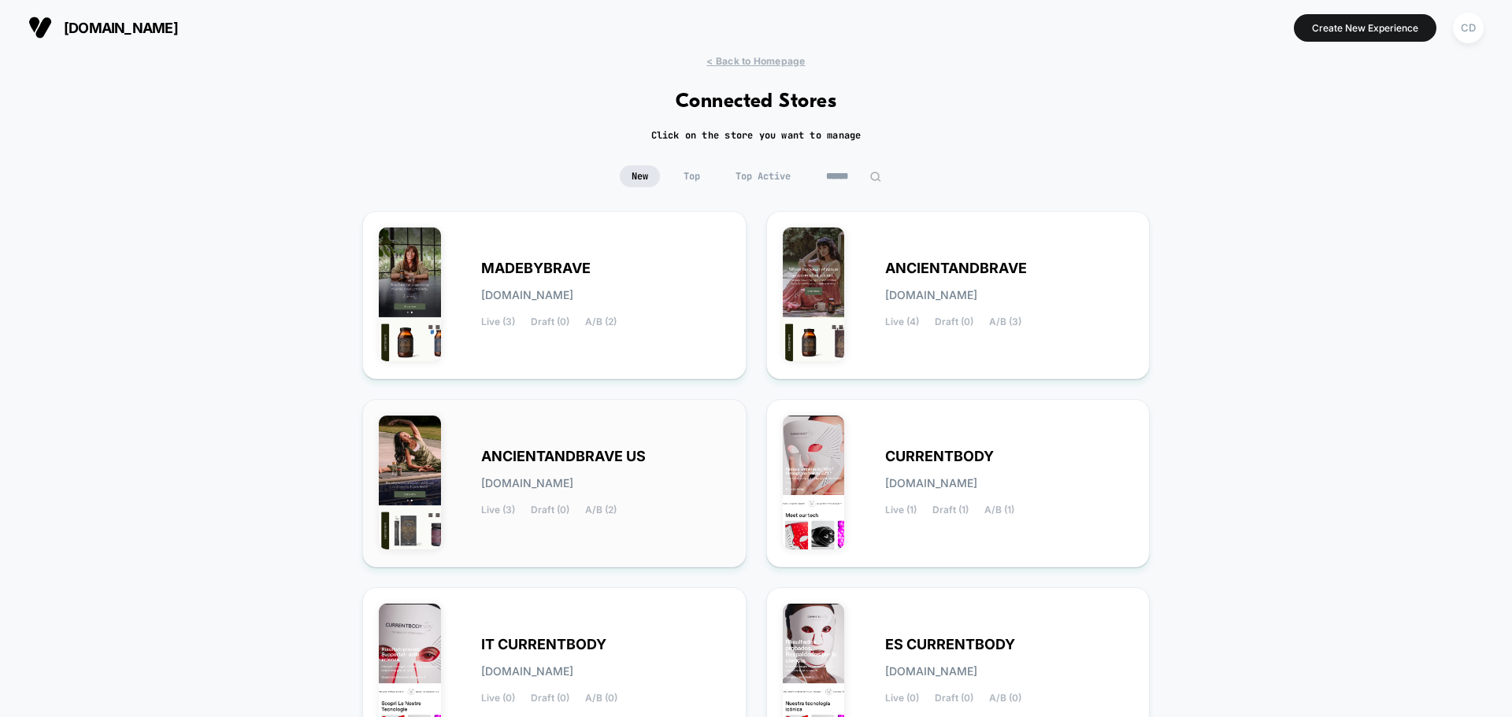
click at [607, 472] on div "ANCIENTANDBRAVE US [DOMAIN_NAME] Live (3) Draft (0) A/B (2)" at bounding box center [605, 483] width 249 height 65
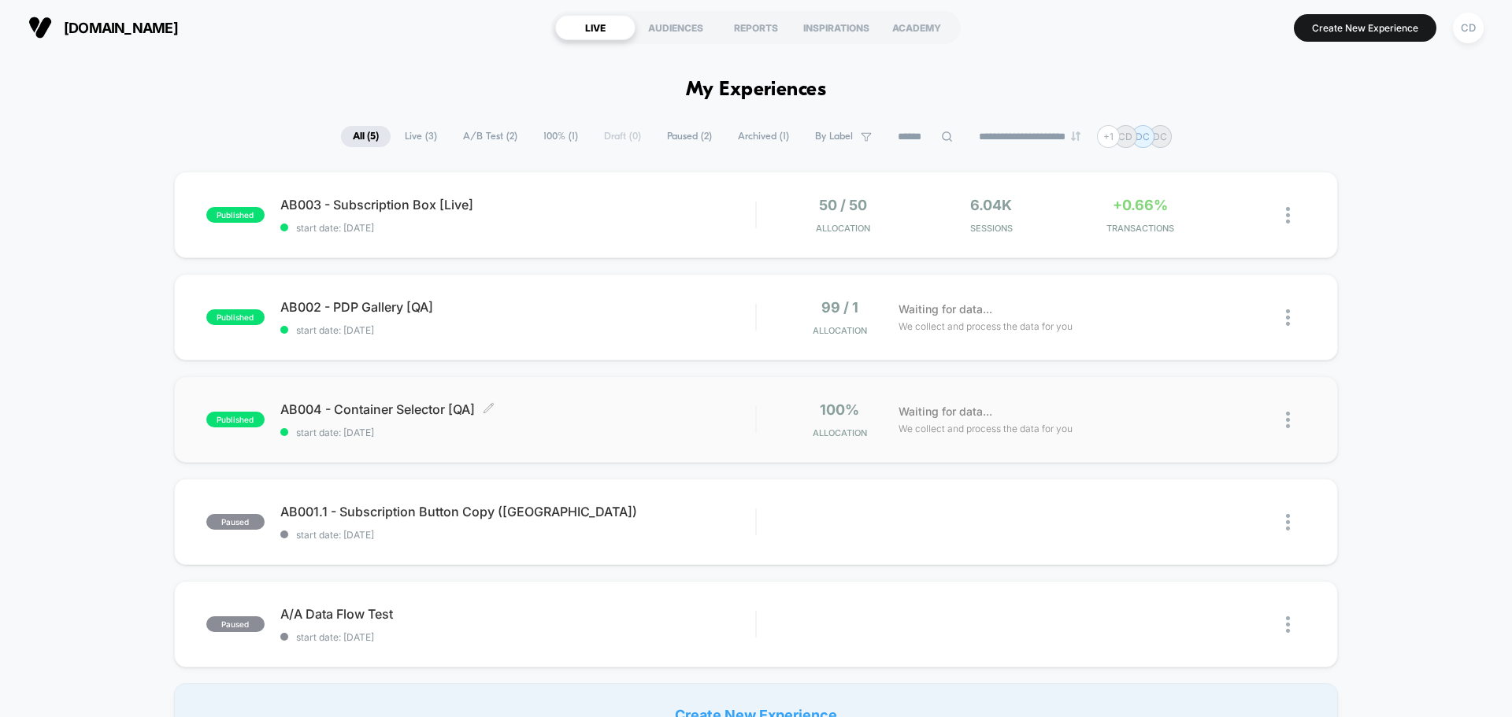
click at [532, 417] on span "AB004 - Container Selector [QA] Click to edit experience details" at bounding box center [517, 410] width 475 height 16
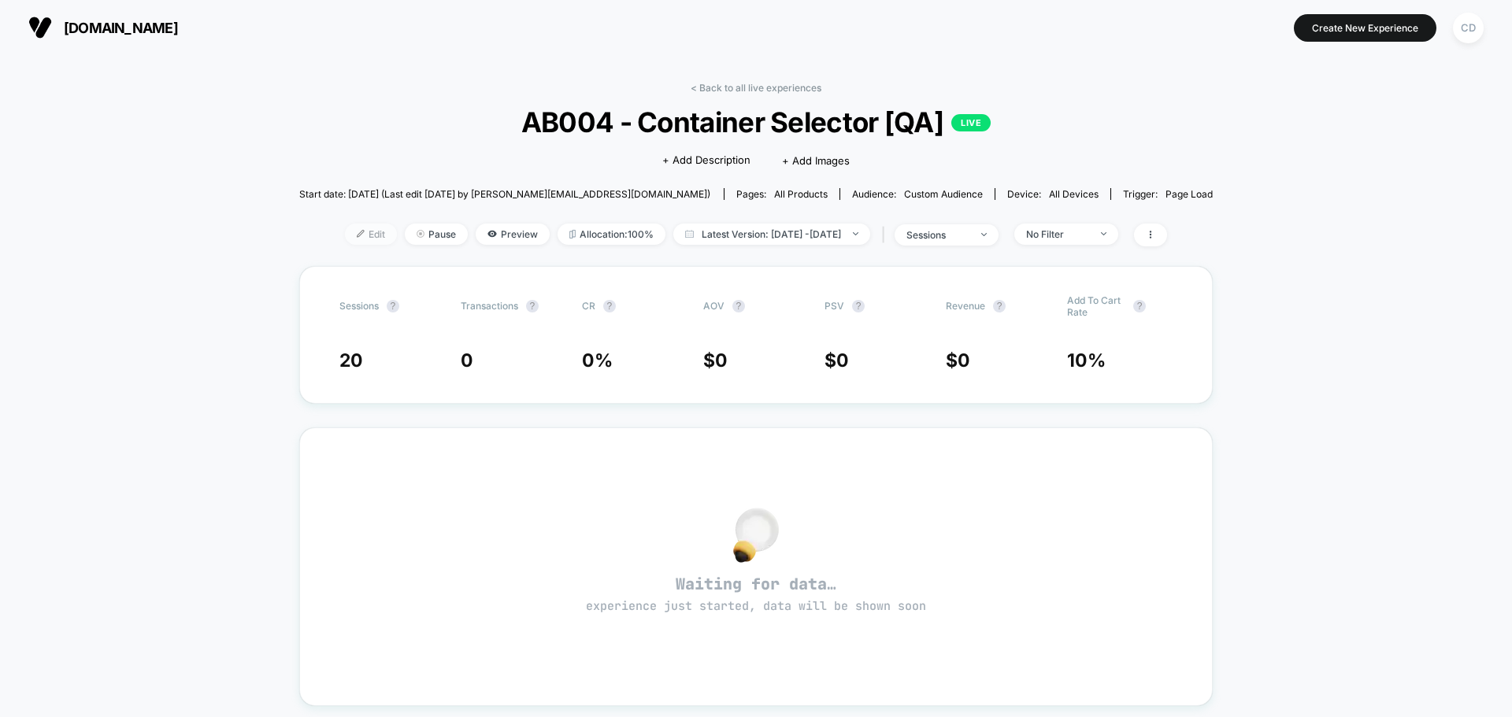
click at [347, 237] on span "Edit" at bounding box center [371, 234] width 52 height 21
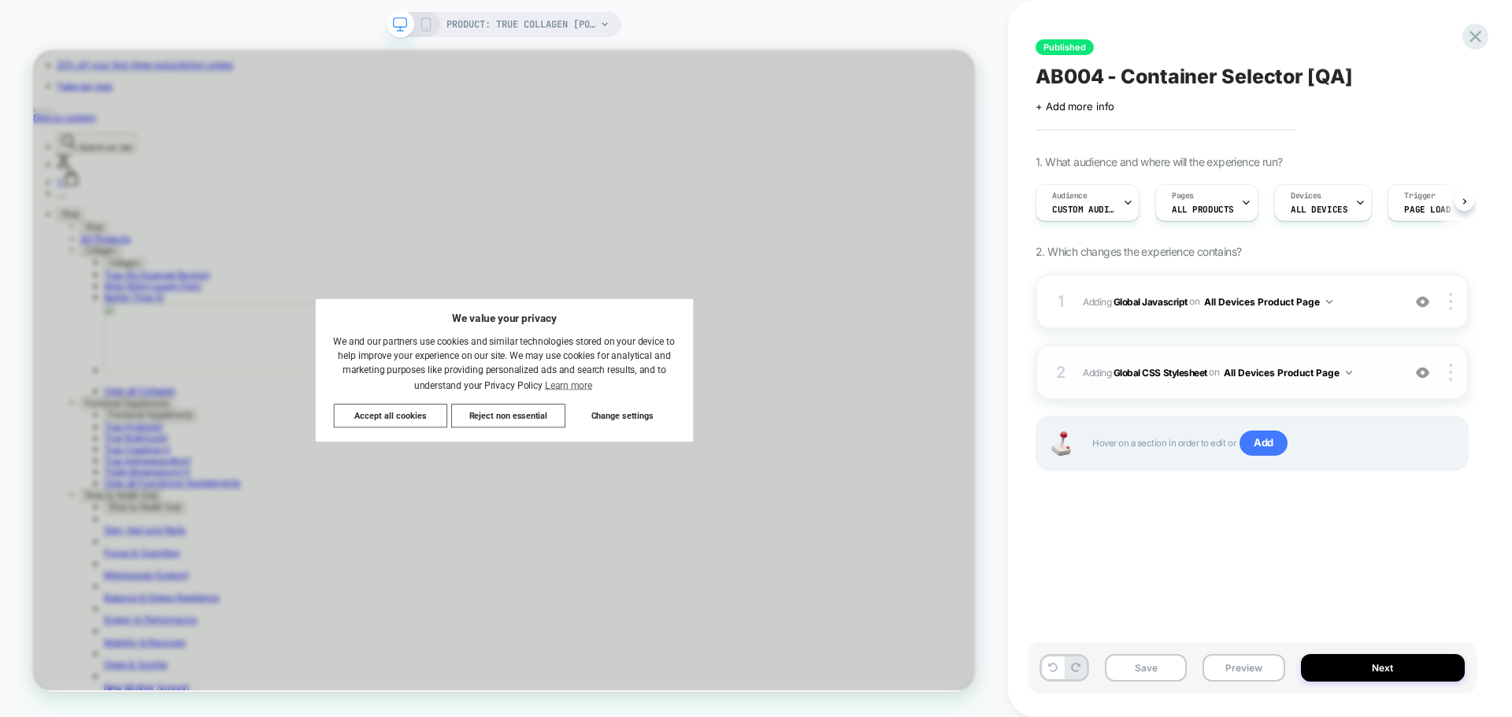
scroll to position [0, 1]
click at [1173, 376] on b "Global CSS Stylesheet" at bounding box center [1161, 372] width 94 height 12
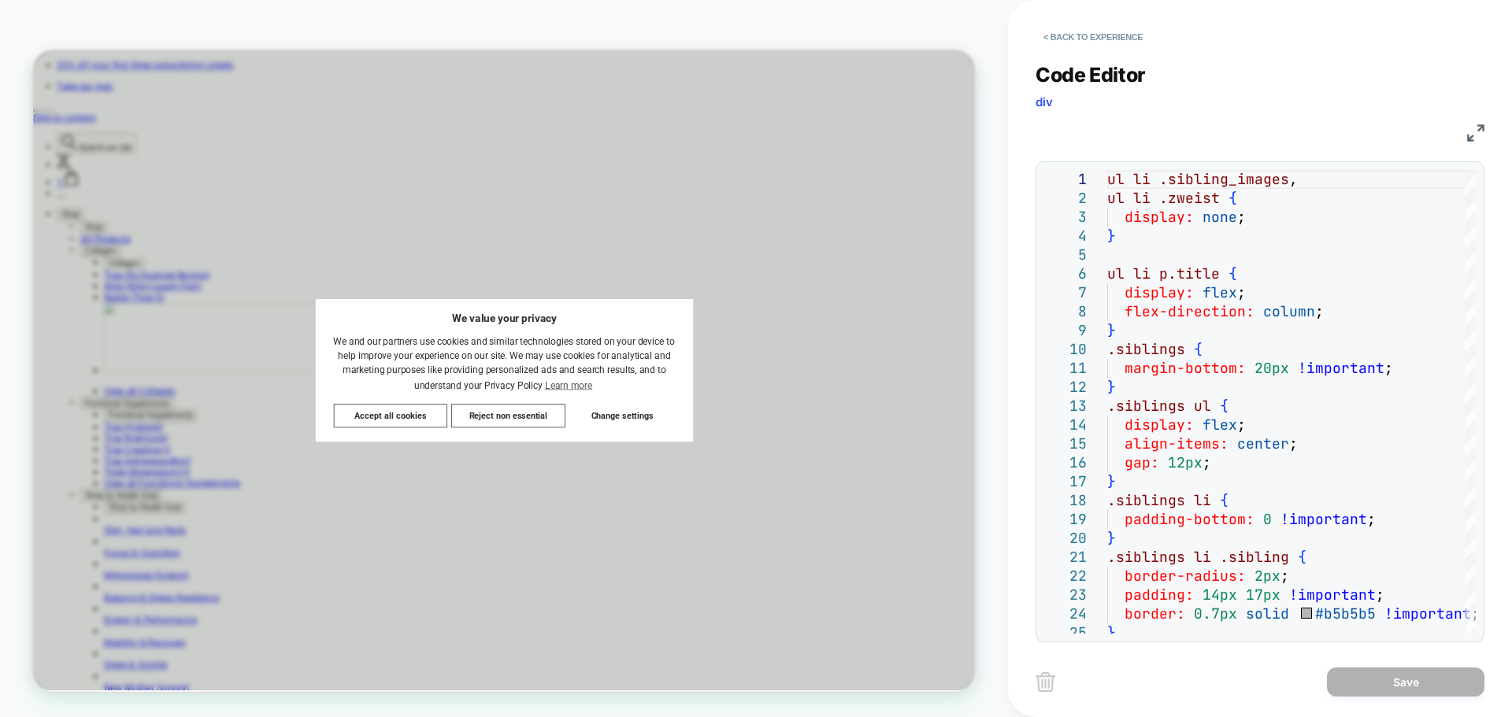
click at [1473, 138] on img at bounding box center [1475, 132] width 17 height 17
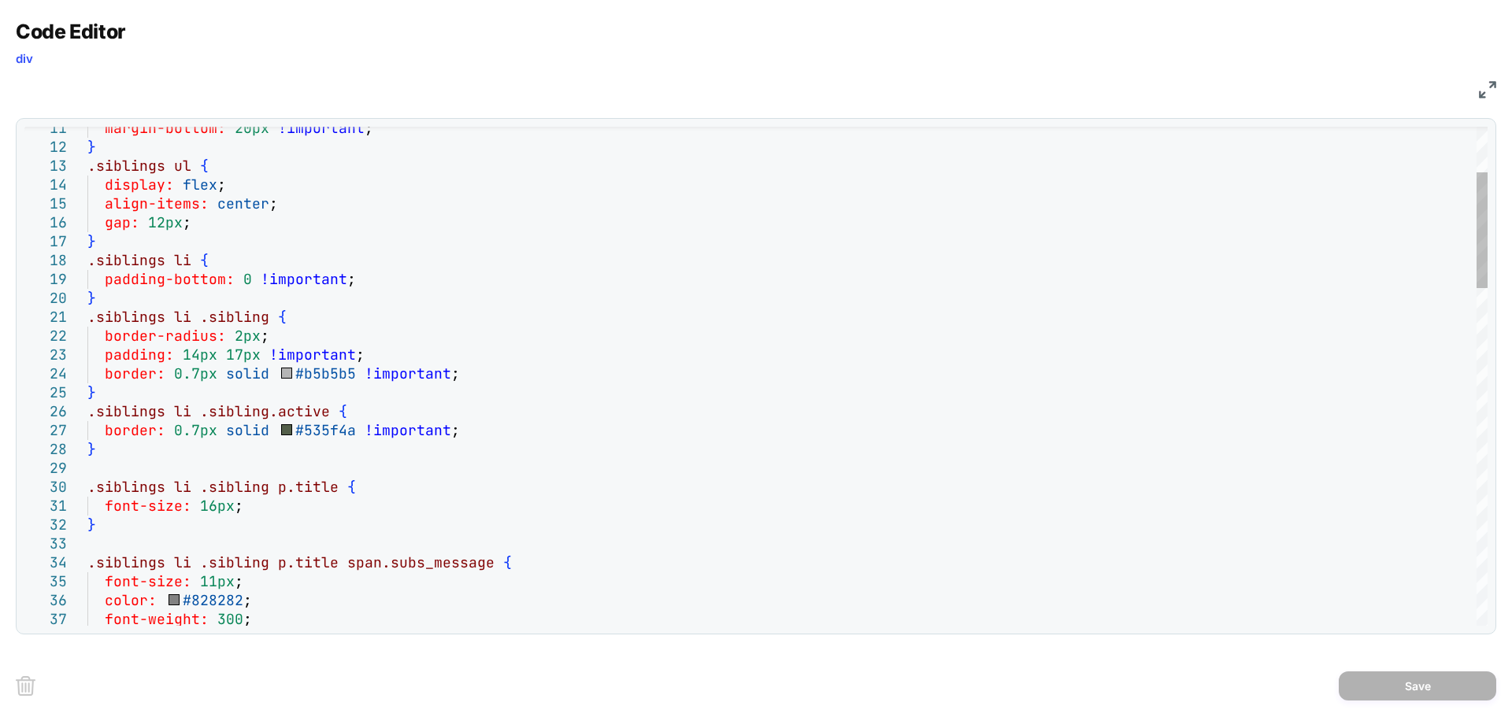
scroll to position [0, 0]
drag, startPoint x: 105, startPoint y: 535, endPoint x: 80, endPoint y: 489, distance: 52.2
type textarea "**********"
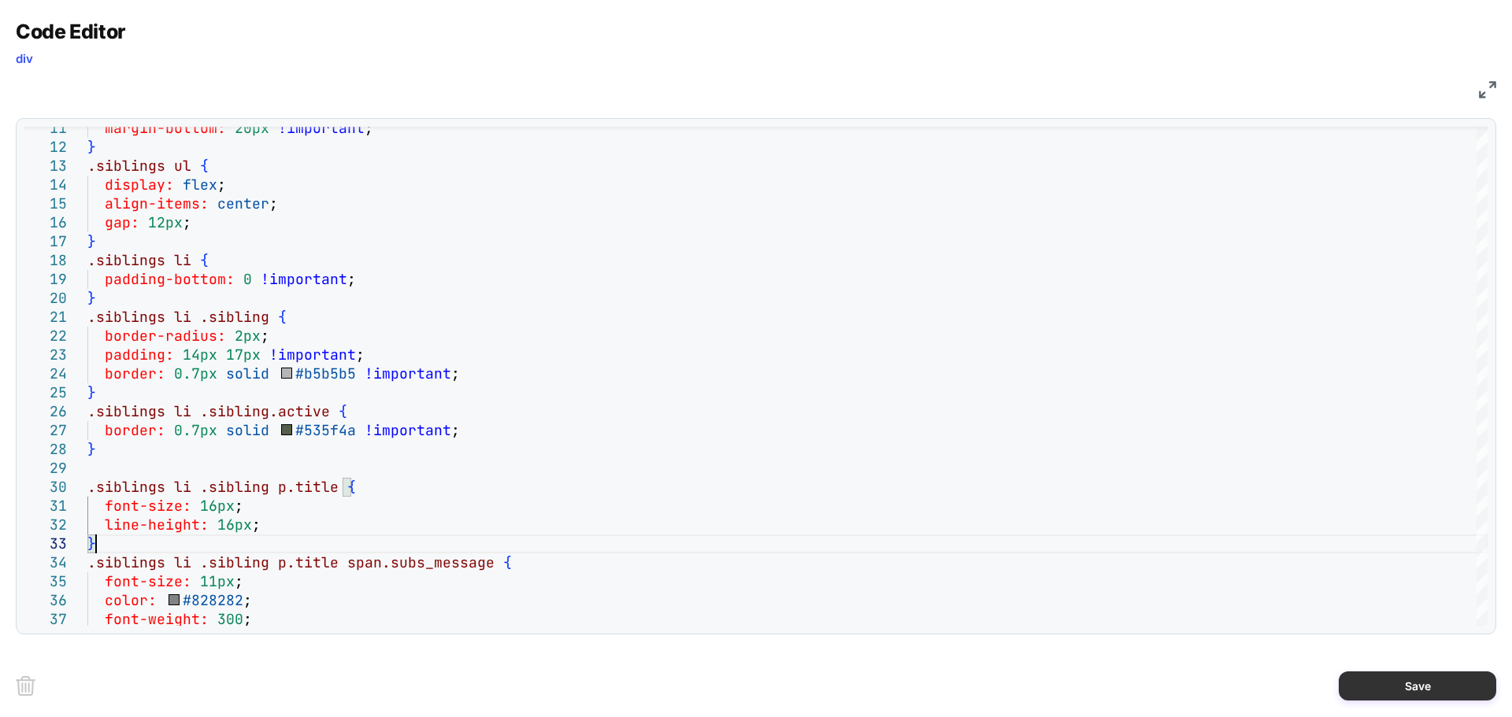
click at [1420, 686] on button "Save" at bounding box center [1418, 686] width 158 height 29
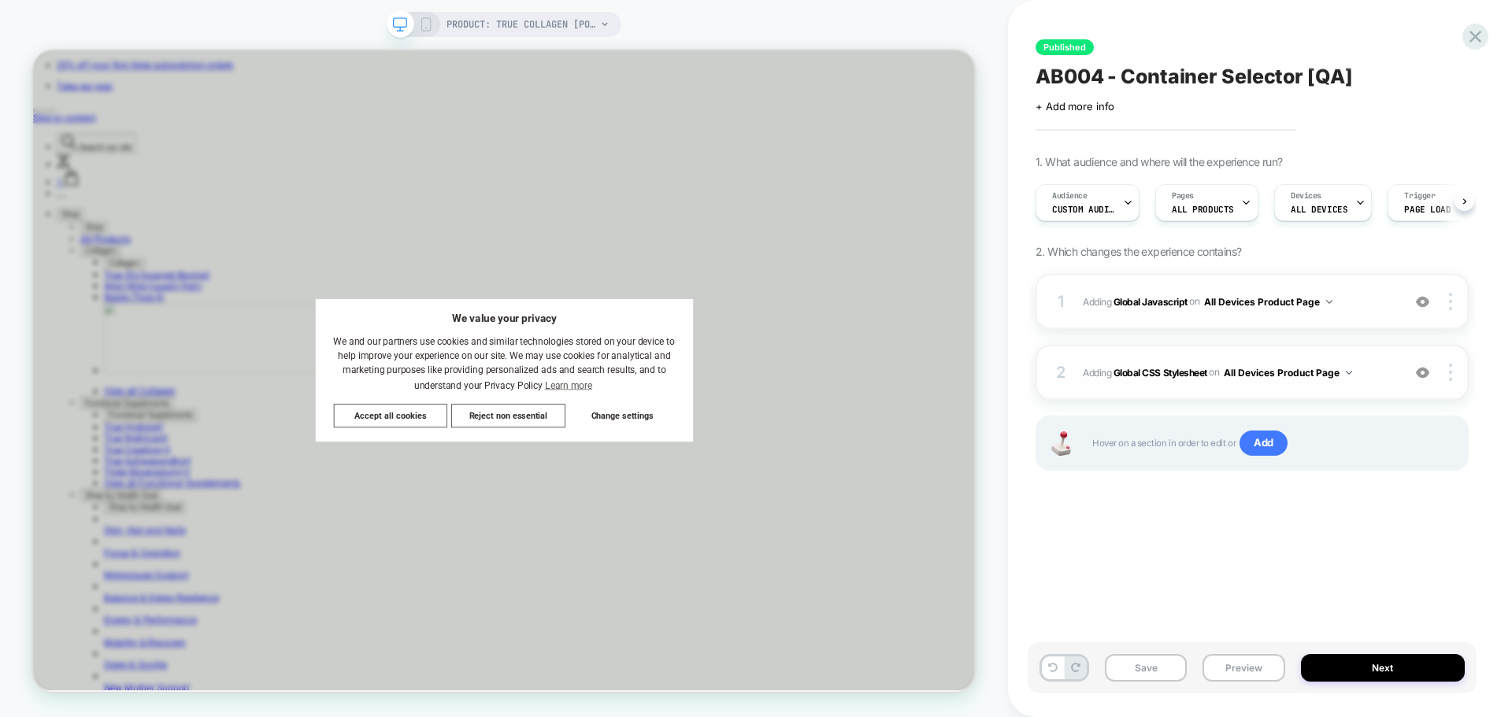
scroll to position [0, 1]
click at [1135, 672] on button "Save" at bounding box center [1146, 668] width 82 height 28
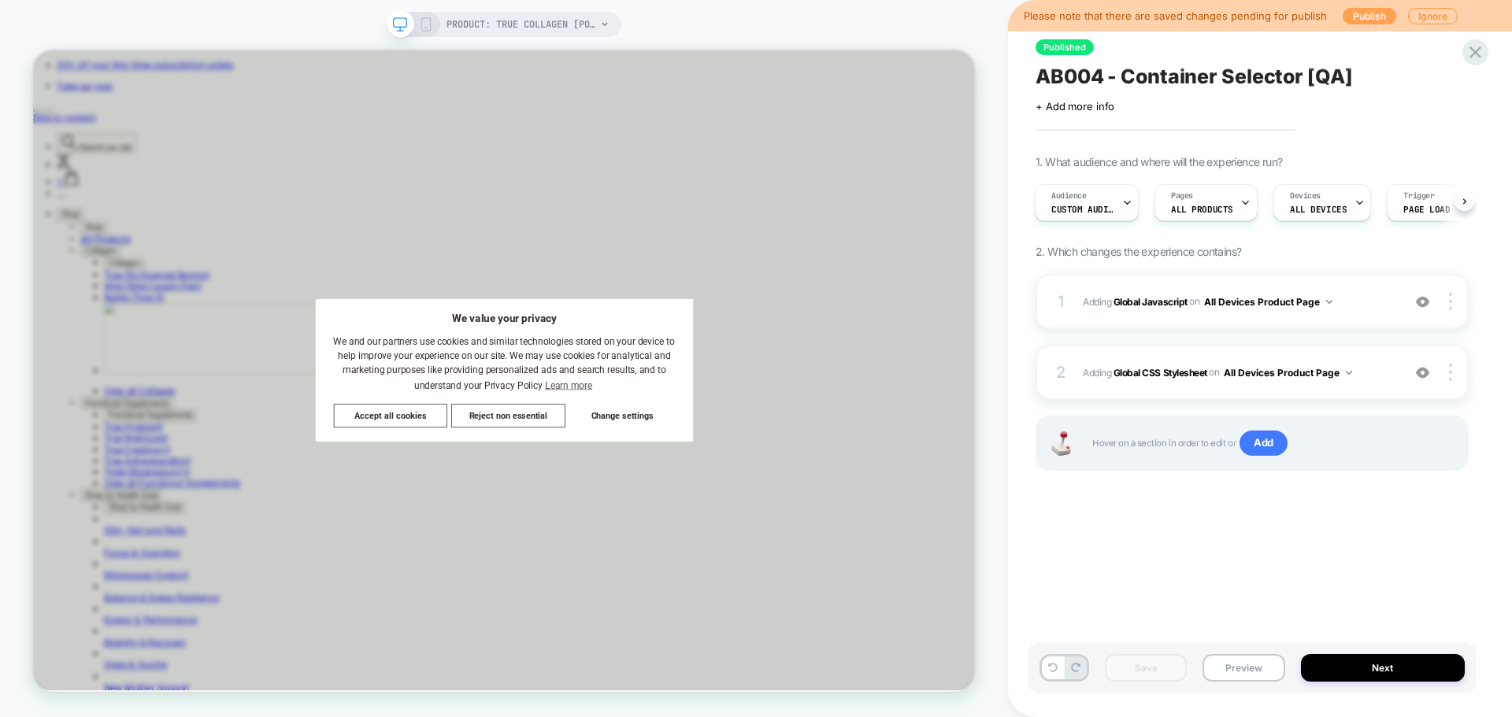
click at [1358, 17] on button "Publish" at bounding box center [1370, 16] width 54 height 17
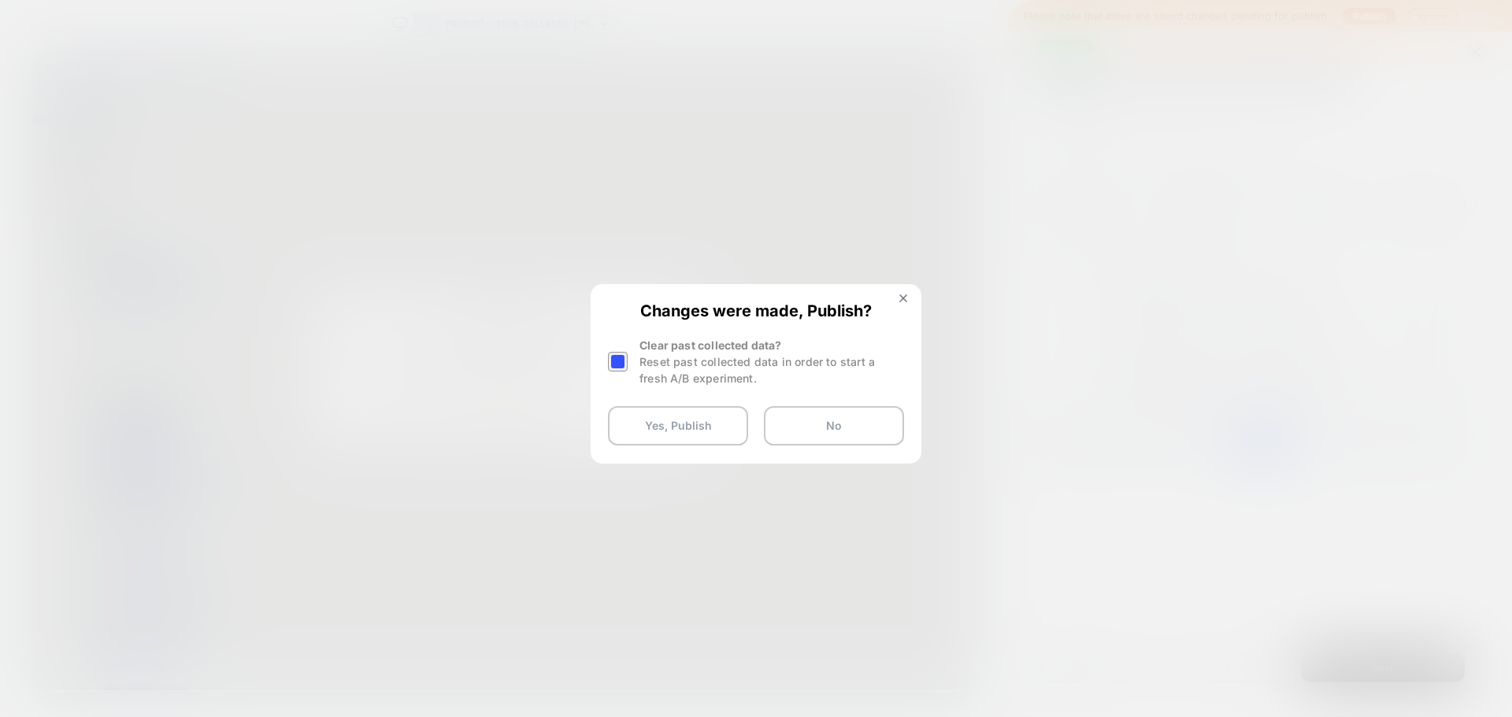
click at [620, 368] on div at bounding box center [618, 362] width 20 height 20
click at [668, 425] on button "Yes, Publish" at bounding box center [678, 425] width 140 height 39
